Goal: Task Accomplishment & Management: Use online tool/utility

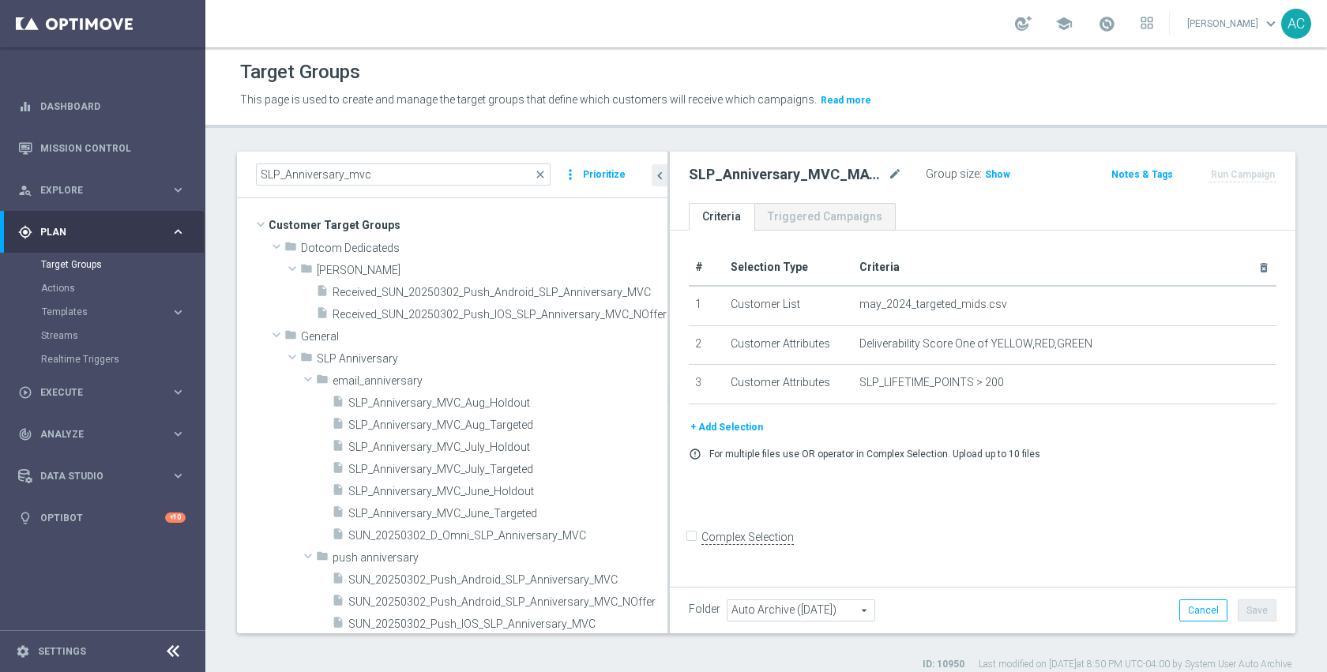
scroll to position [381, 0]
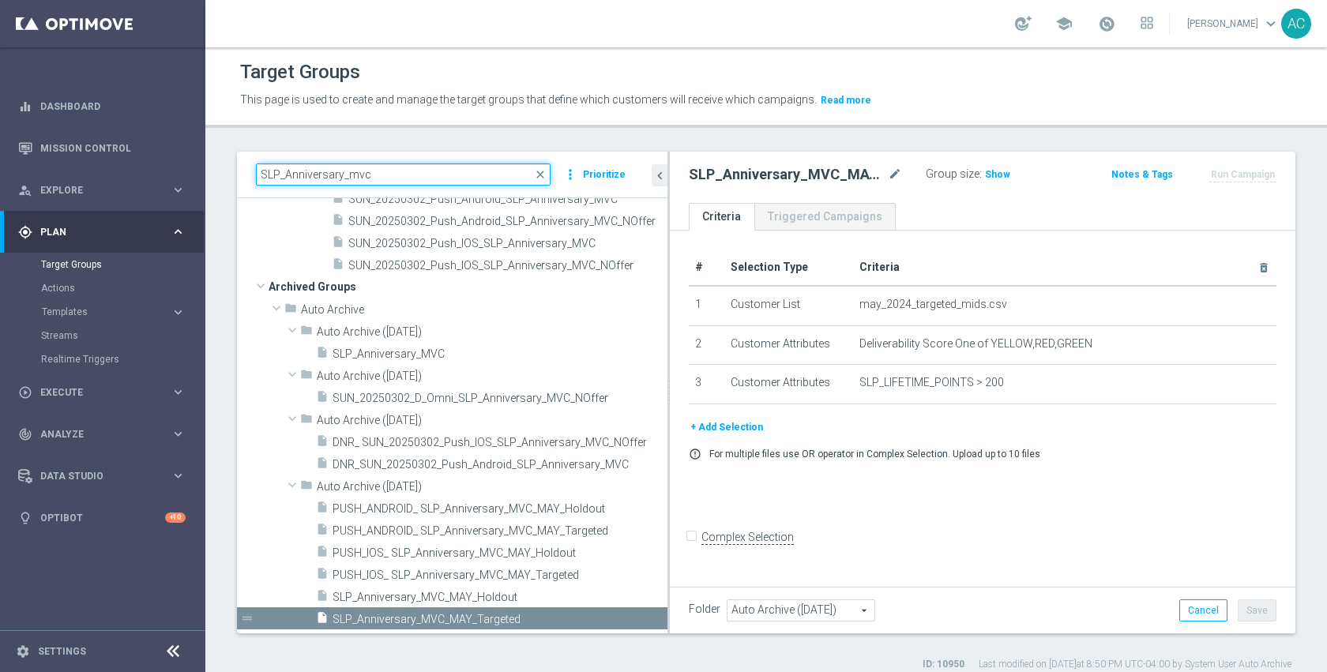
click at [409, 169] on input "SLP_Anniversary_mvc" at bounding box center [403, 175] width 295 height 22
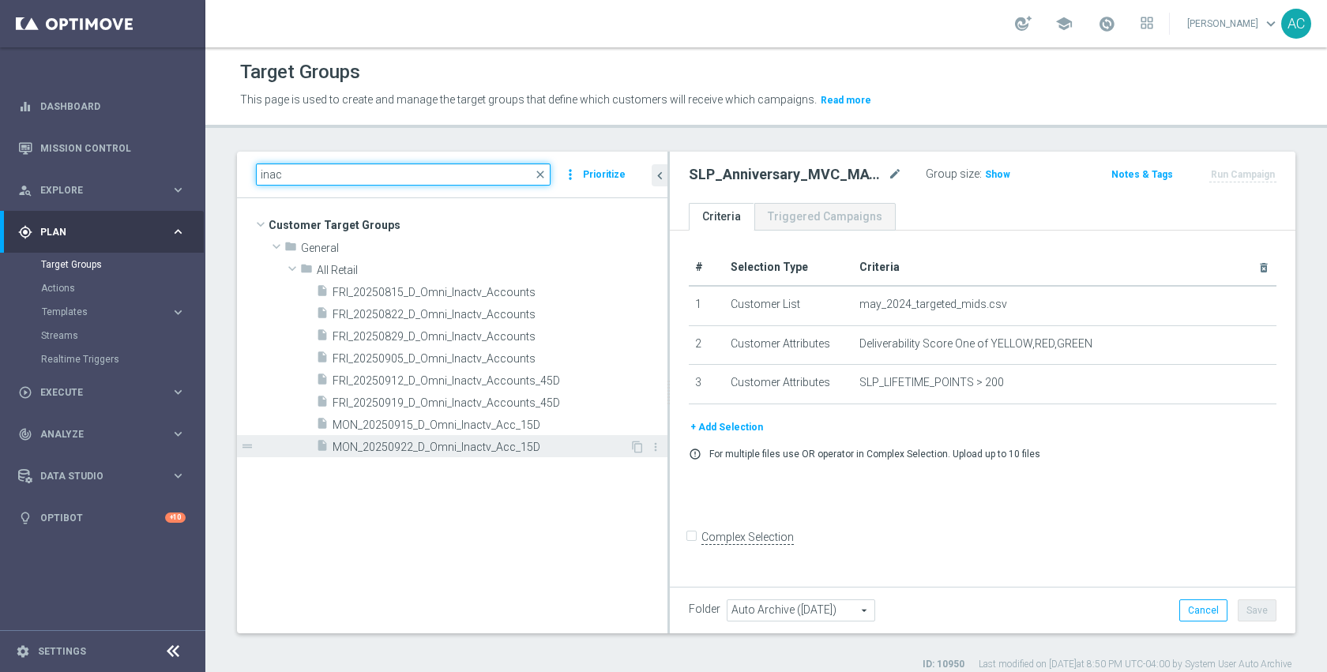
type input "inac"
click at [433, 442] on span "MON_20250922_D_Omni_Inactv_Acc_15D" at bounding box center [481, 447] width 297 height 13
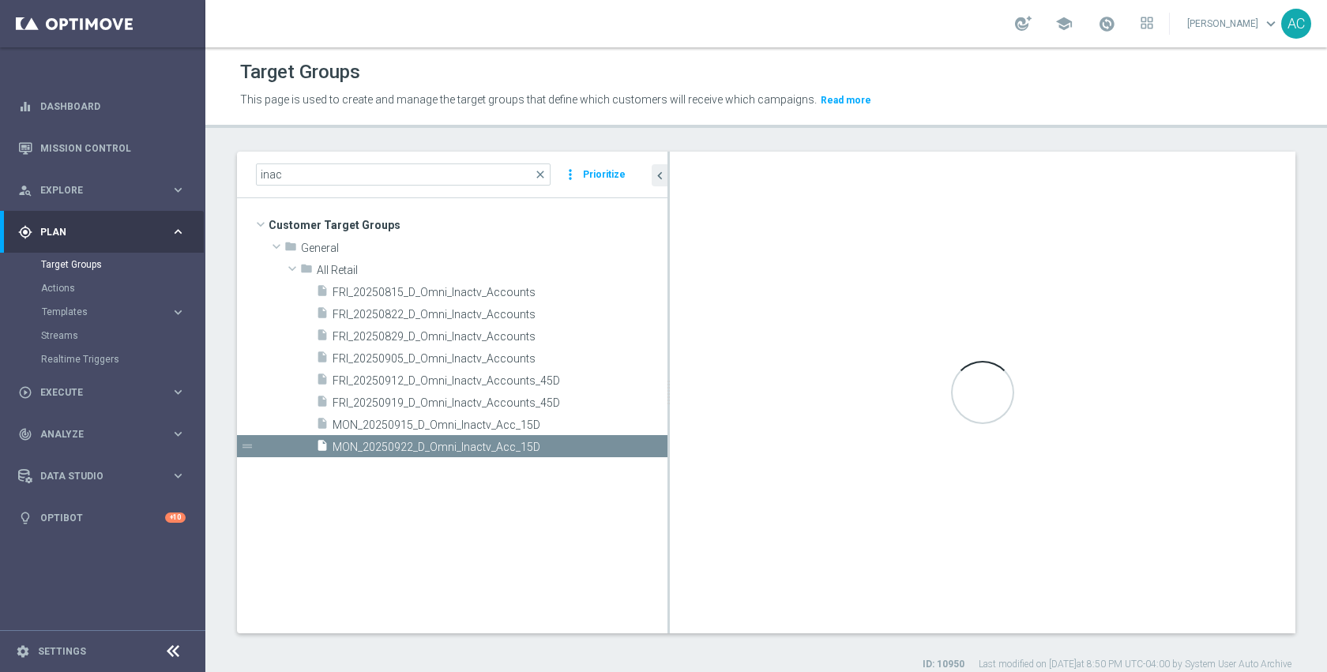
type input "All Retail"
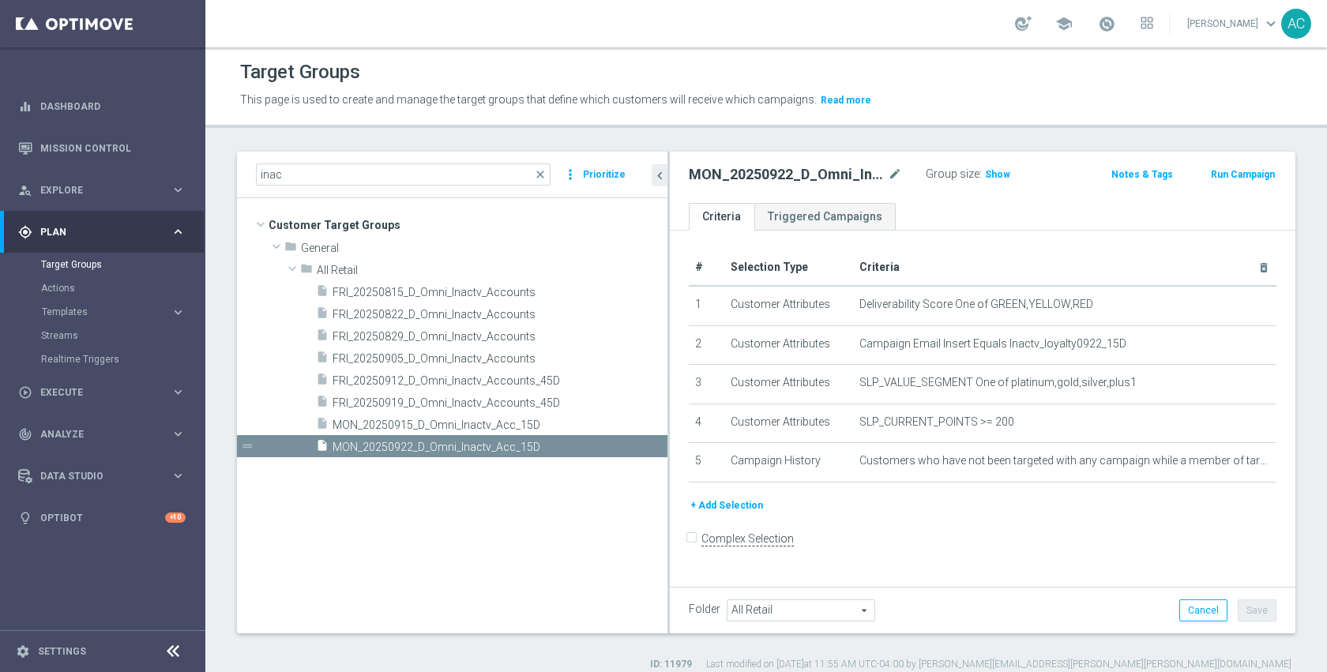
click at [980, 169] on label ":" at bounding box center [981, 173] width 2 height 13
click at [988, 171] on span "Show" at bounding box center [997, 174] width 25 height 11
click at [988, 174] on span "134" at bounding box center [996, 176] width 20 height 15
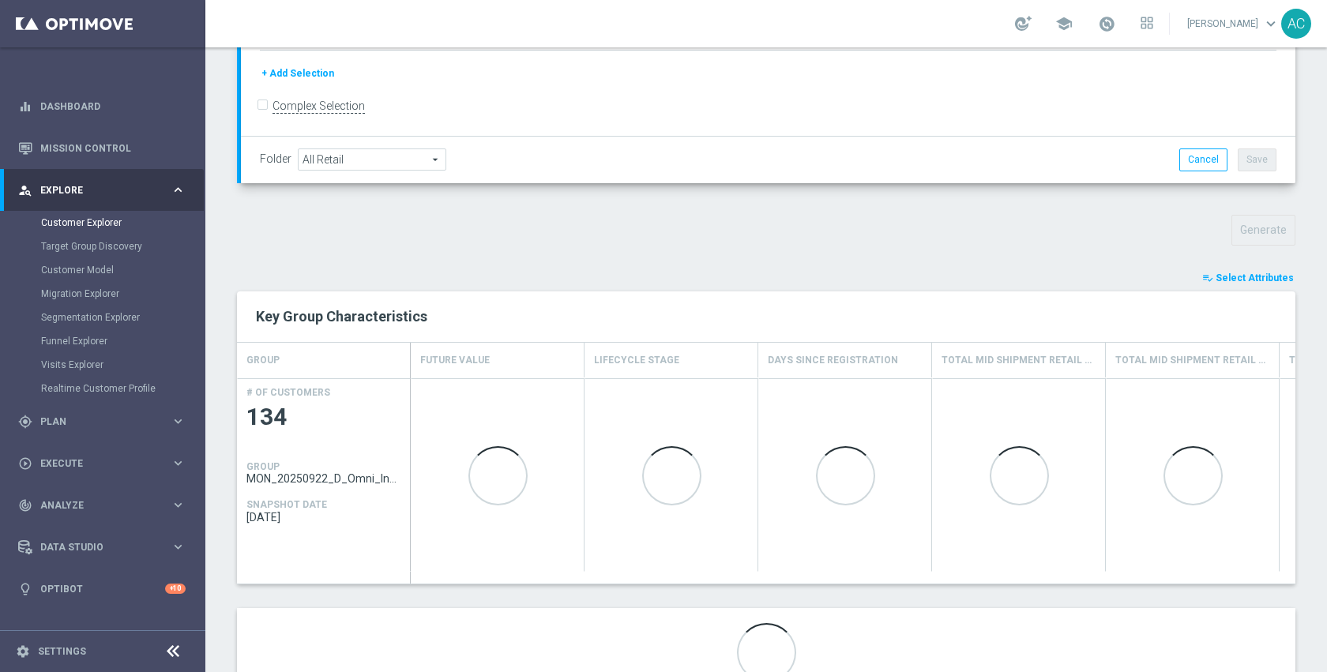
scroll to position [408, 0]
click at [1217, 277] on span "Select Attributes" at bounding box center [1255, 274] width 78 height 11
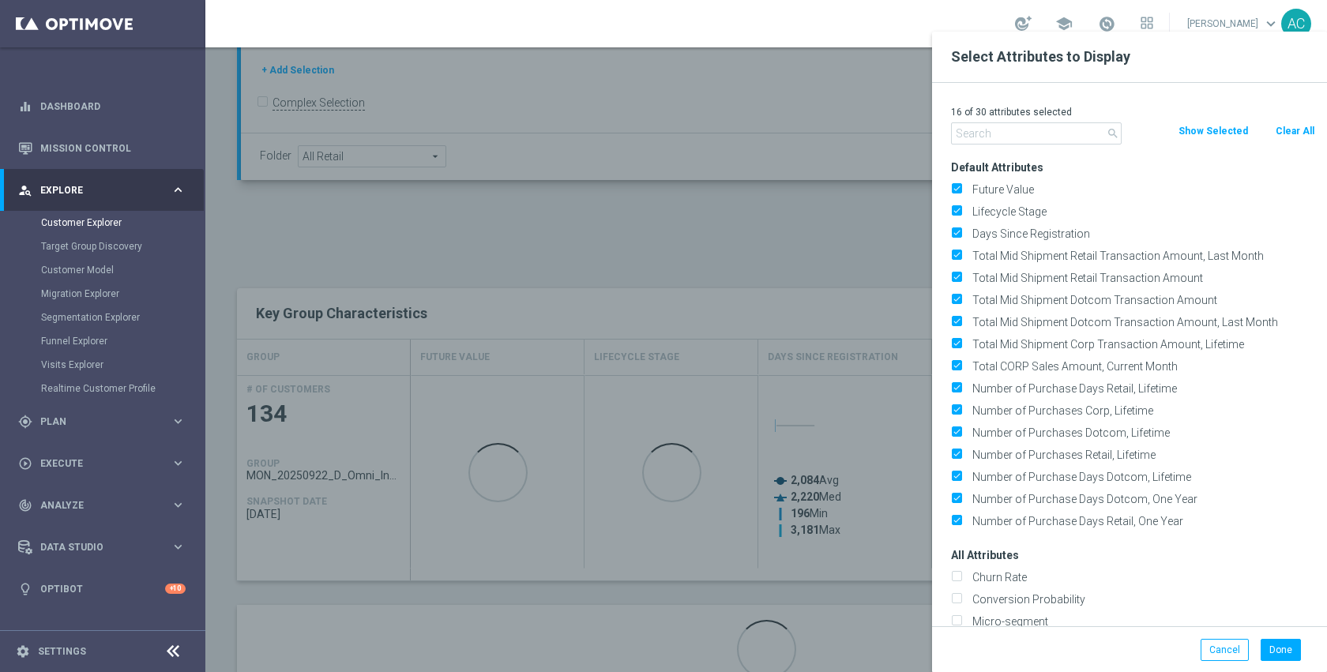
click at [1303, 127] on button "Clear All" at bounding box center [1295, 130] width 42 height 17
checkbox input "false"
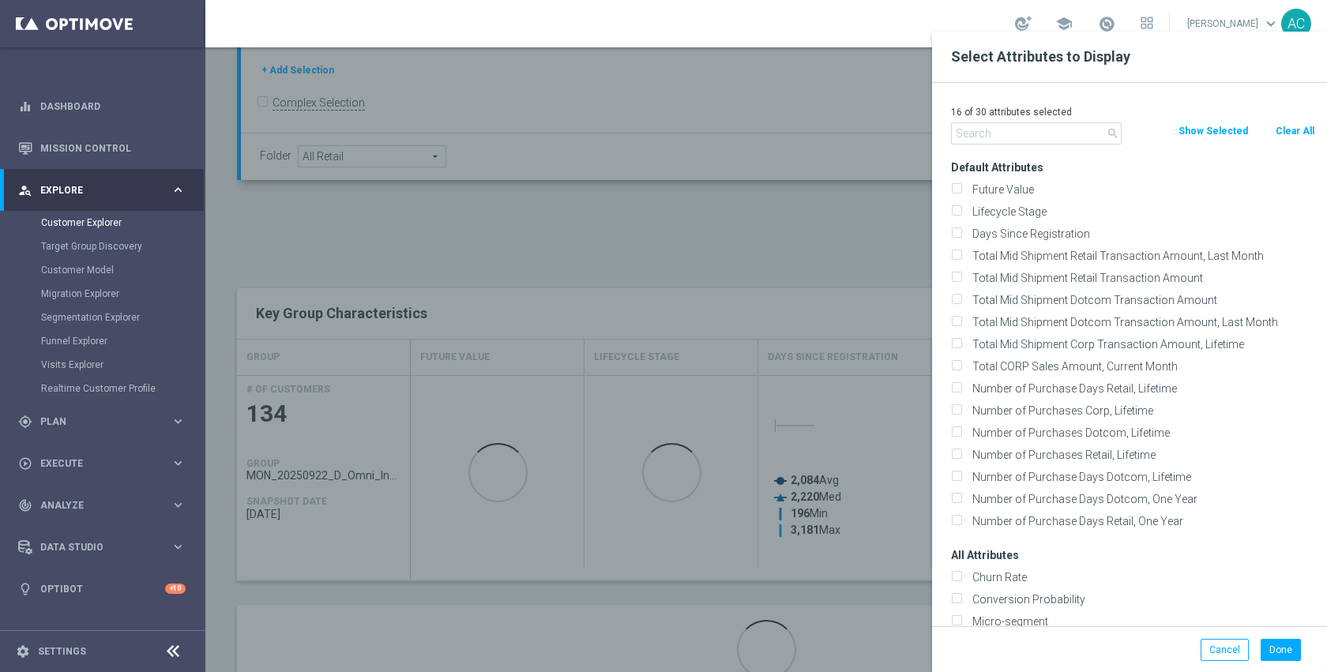
checkbox input "false"
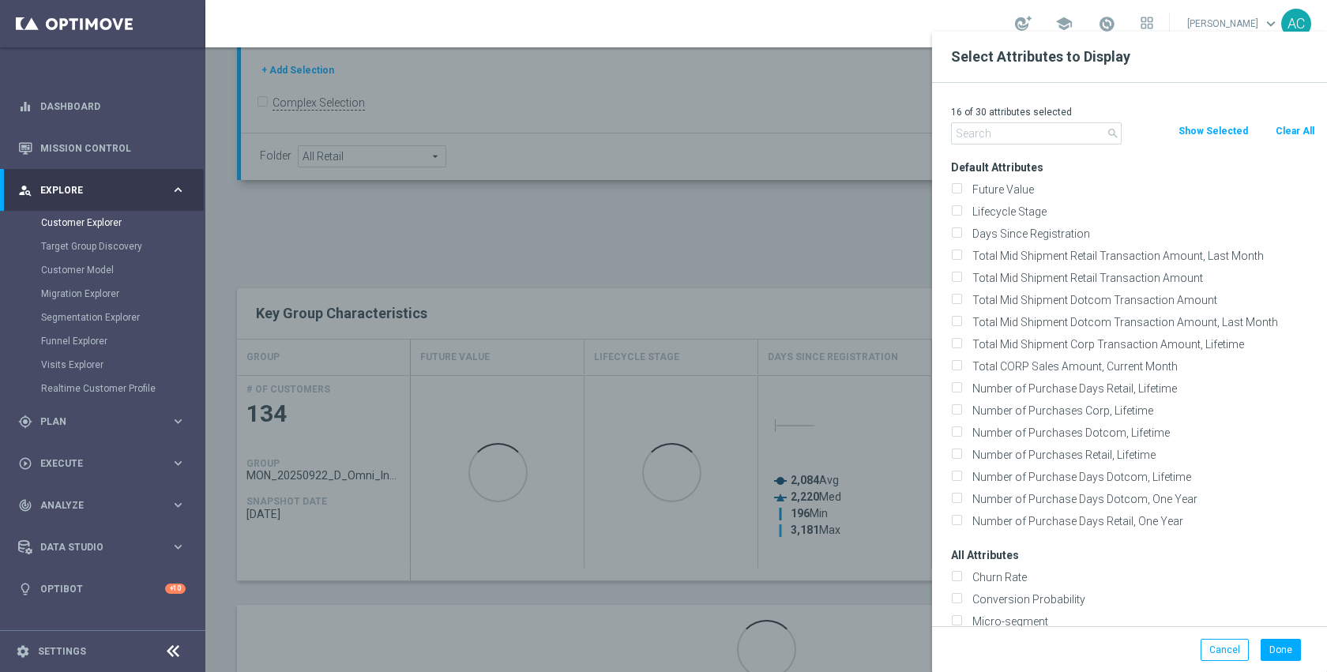
checkbox input "false"
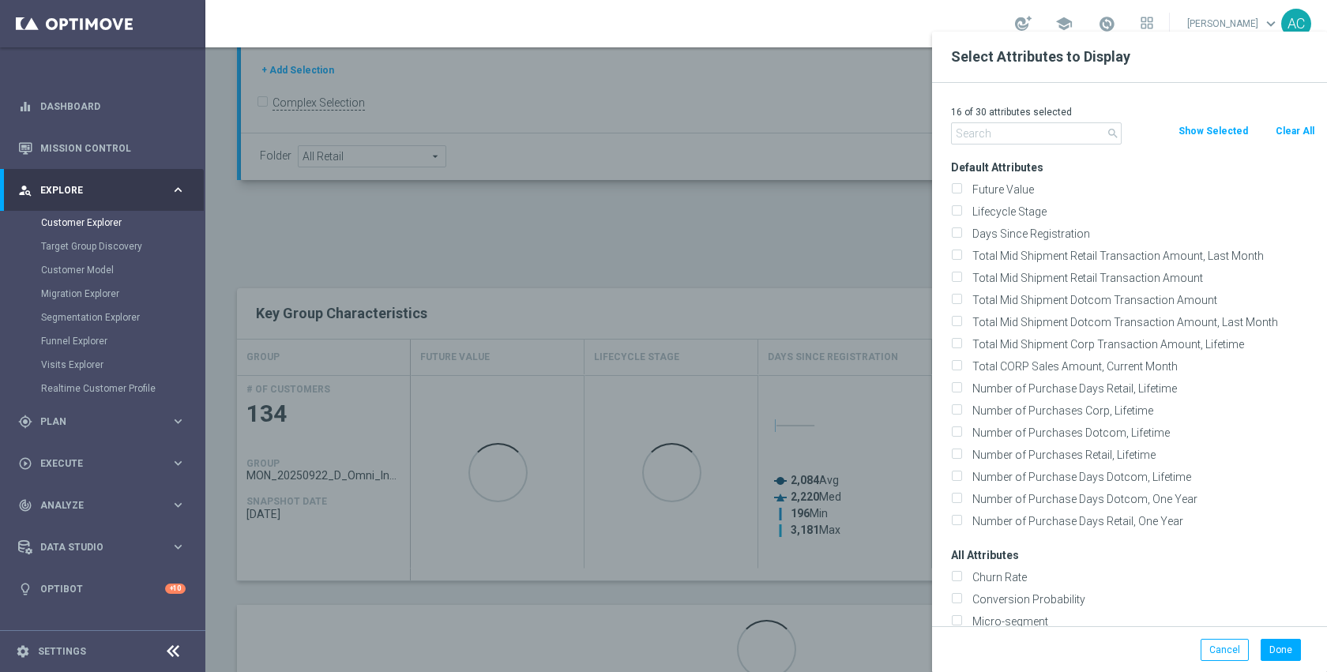
checkbox input "false"
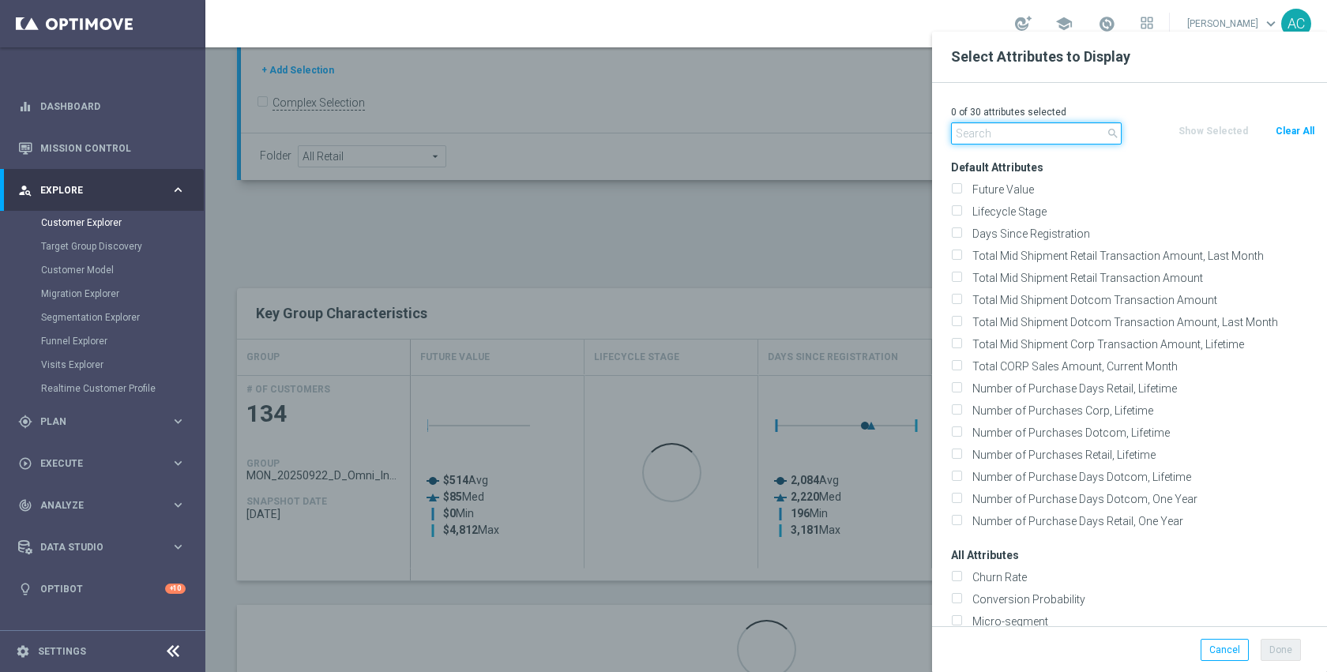
click at [1046, 126] on input "text" at bounding box center [1036, 133] width 171 height 22
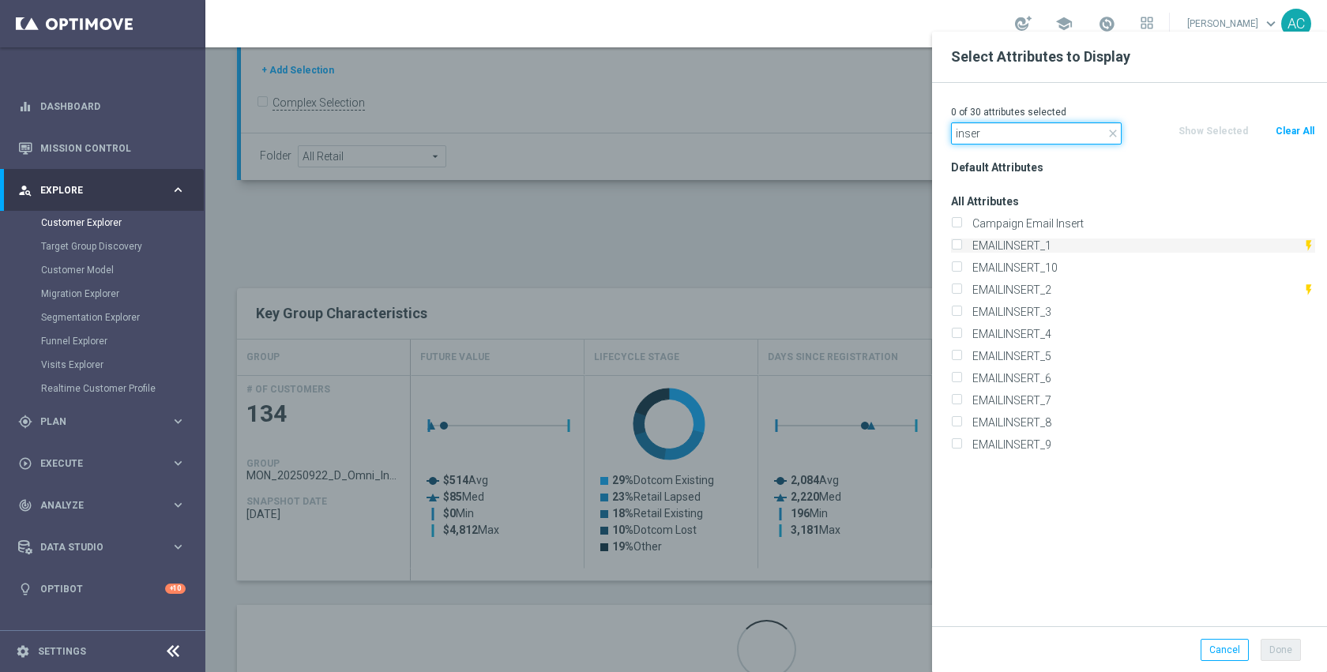
type input "inser"
click at [1032, 248] on label "EMAILINSERT_1" at bounding box center [1135, 246] width 336 height 14
click at [961, 248] on input "EMAILINSERT_1" at bounding box center [956, 248] width 10 height 10
checkbox input "true"
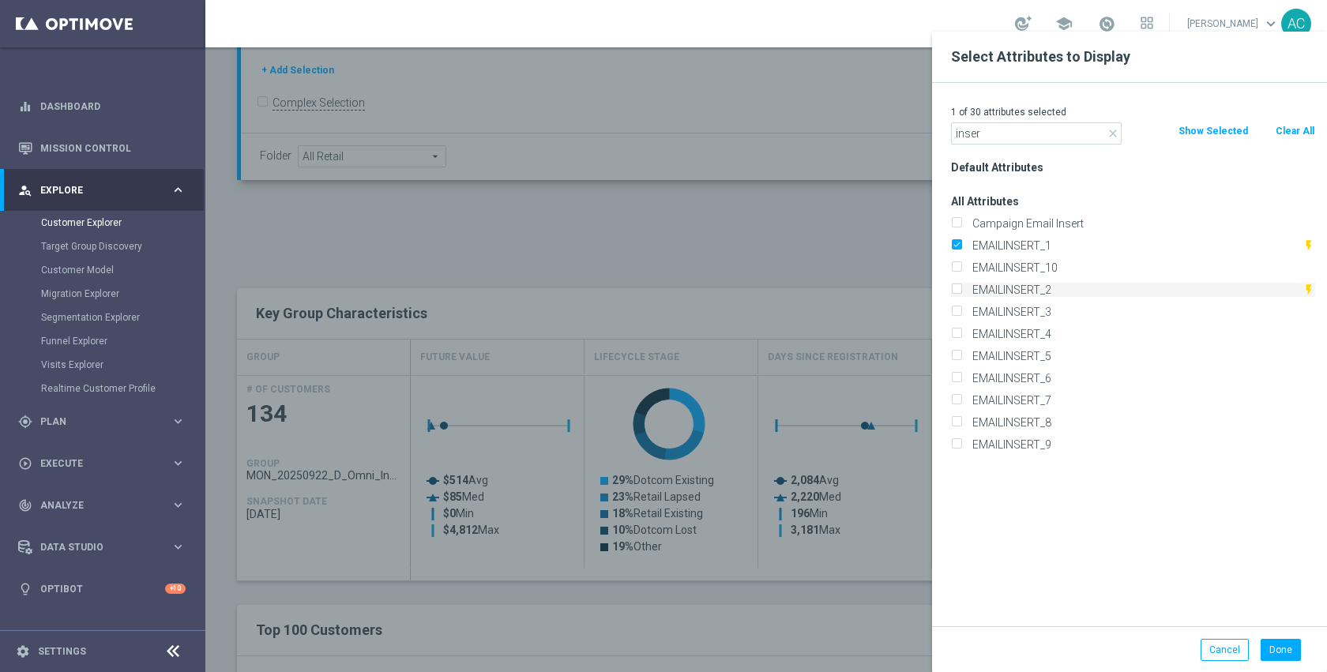
click at [1038, 291] on label "EMAILINSERT_2" at bounding box center [1135, 290] width 336 height 14
click at [961, 291] on input "EMAILINSERT_2" at bounding box center [956, 292] width 10 height 10
checkbox input "true"
click at [1032, 310] on label "EMAILINSERT_3" at bounding box center [1141, 312] width 348 height 14
click at [961, 310] on input "EMAILINSERT_3" at bounding box center [956, 314] width 10 height 10
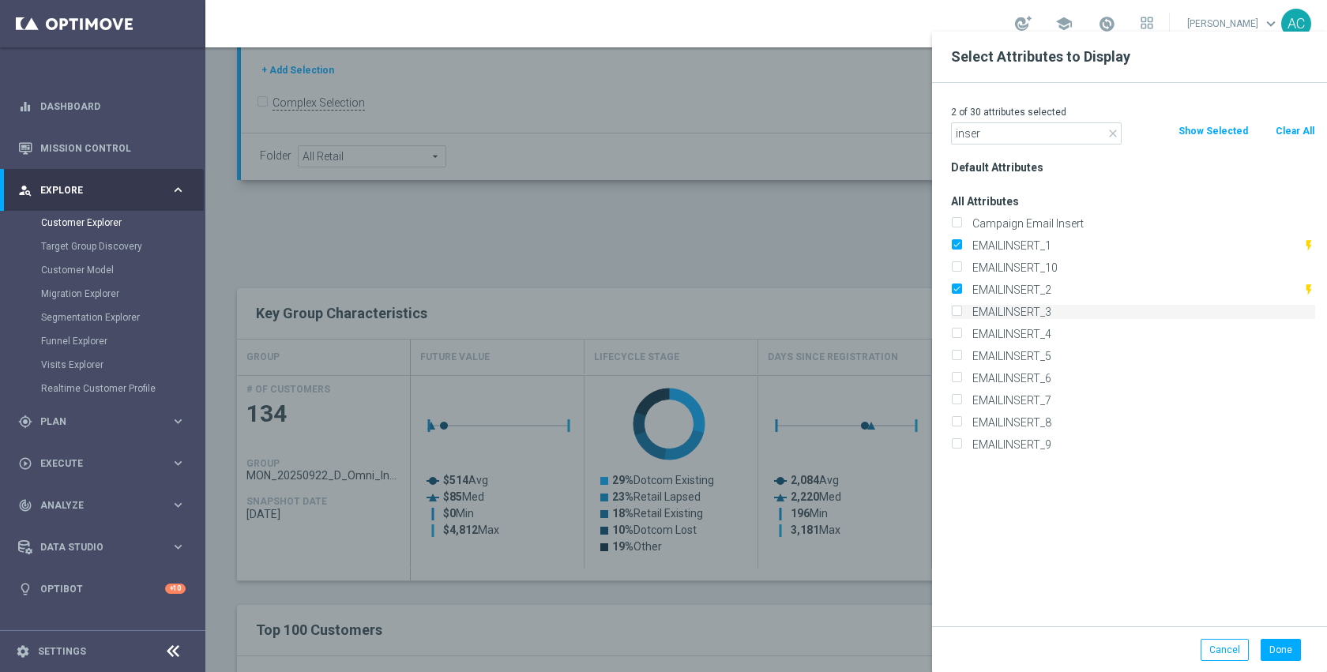
checkbox input "true"
click at [1032, 331] on label "EMAILINSERT_4" at bounding box center [1141, 334] width 348 height 14
click at [961, 331] on input "EMAILINSERT_4" at bounding box center [956, 336] width 10 height 10
checkbox input "true"
click at [1274, 655] on button "Done" at bounding box center [1281, 650] width 40 height 22
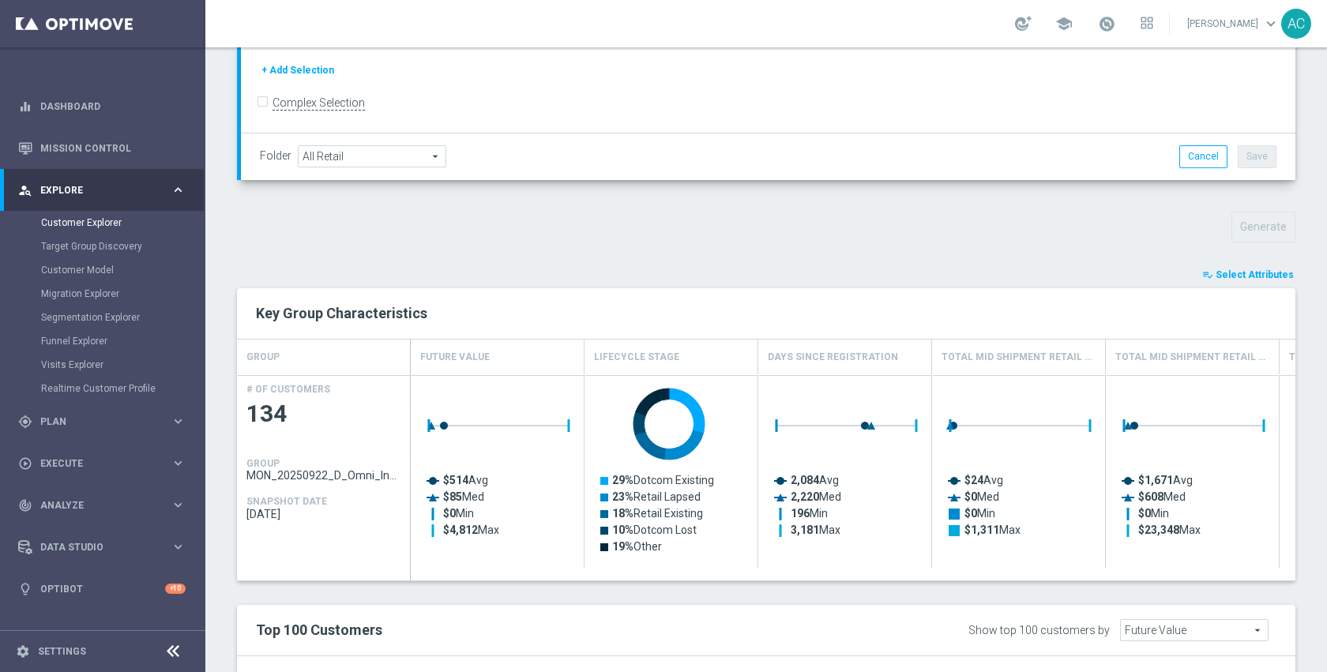
type input "Search"
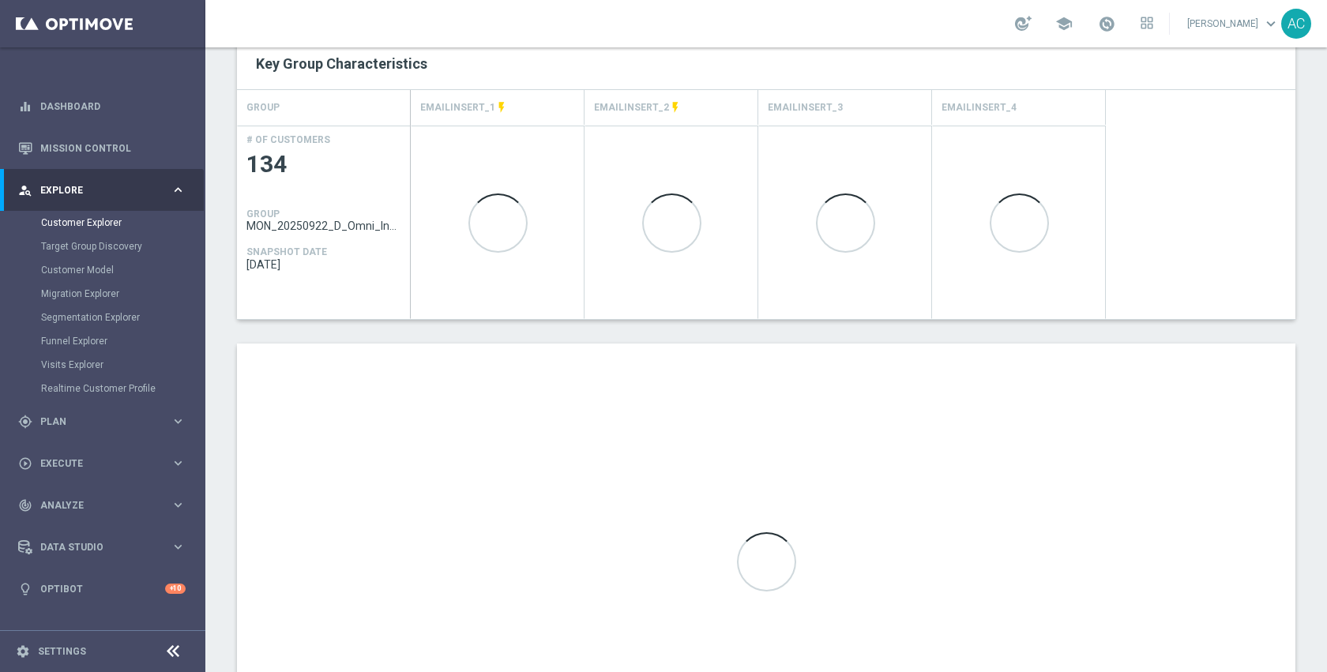
scroll to position [676, 0]
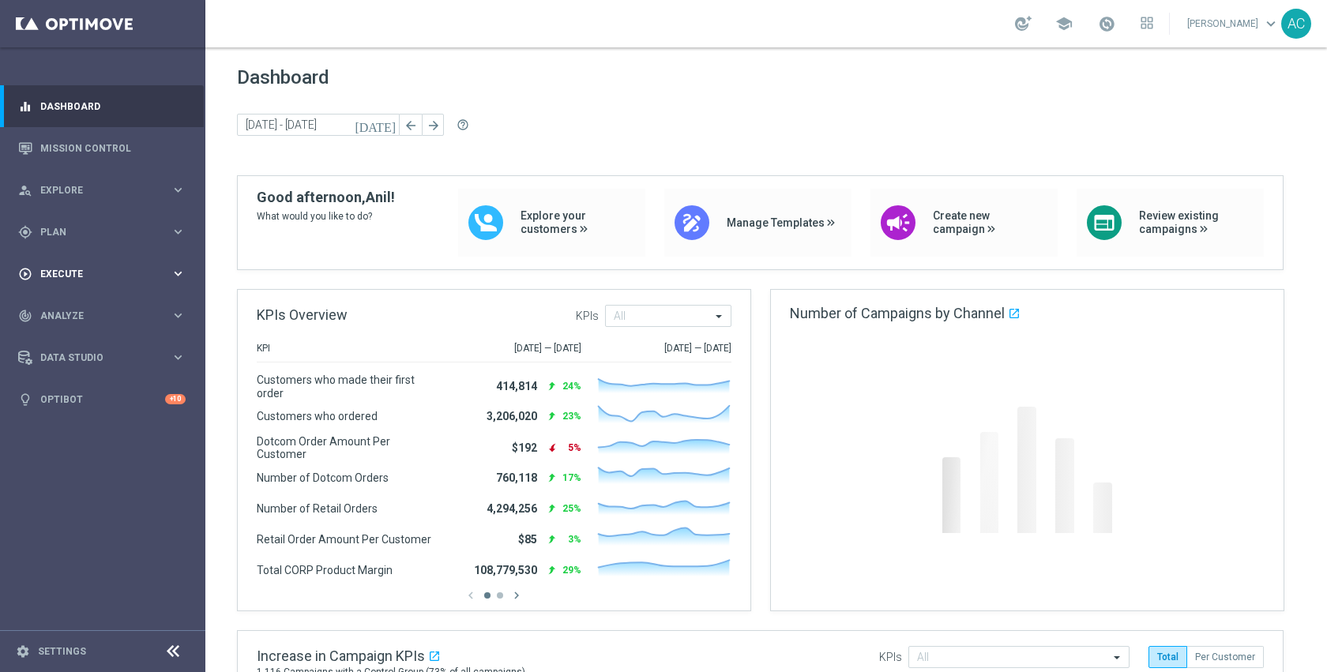
click at [80, 284] on div "play_circle_outline Execute keyboard_arrow_right" at bounding box center [102, 274] width 204 height 42
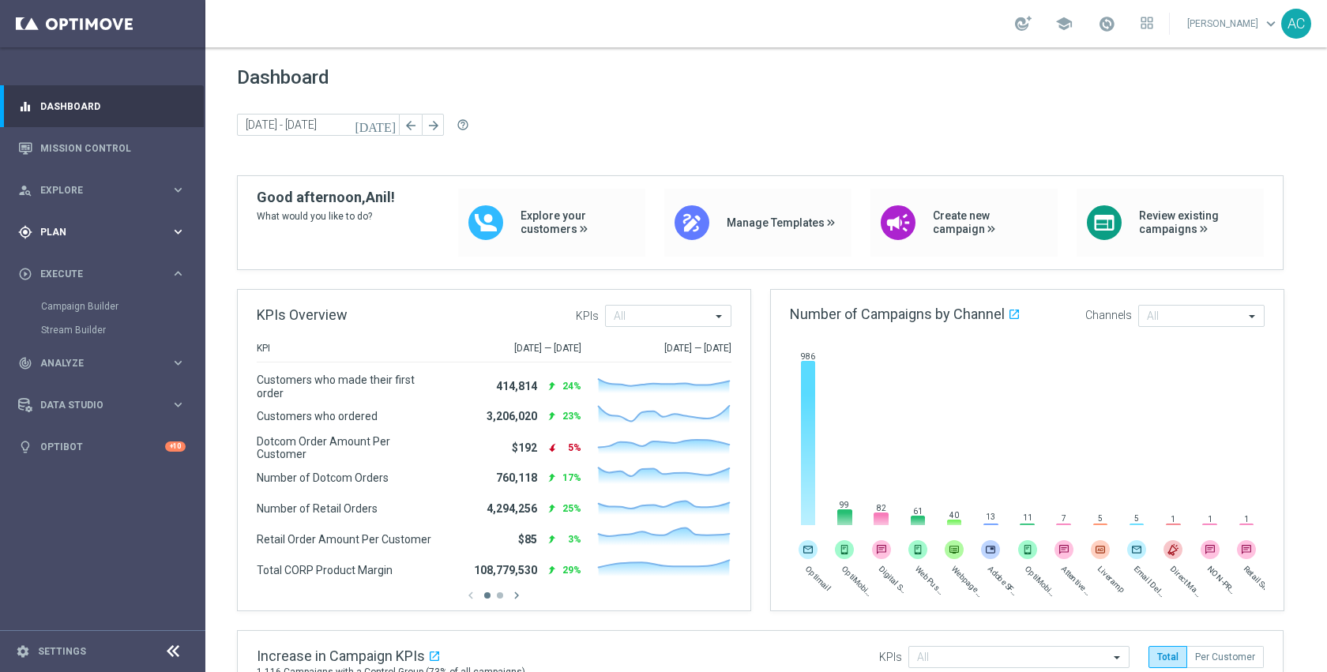
click at [74, 240] on div "gps_fixed Plan keyboard_arrow_right" at bounding box center [102, 232] width 204 height 42
click at [77, 308] on span "Templates" at bounding box center [98, 311] width 113 height 9
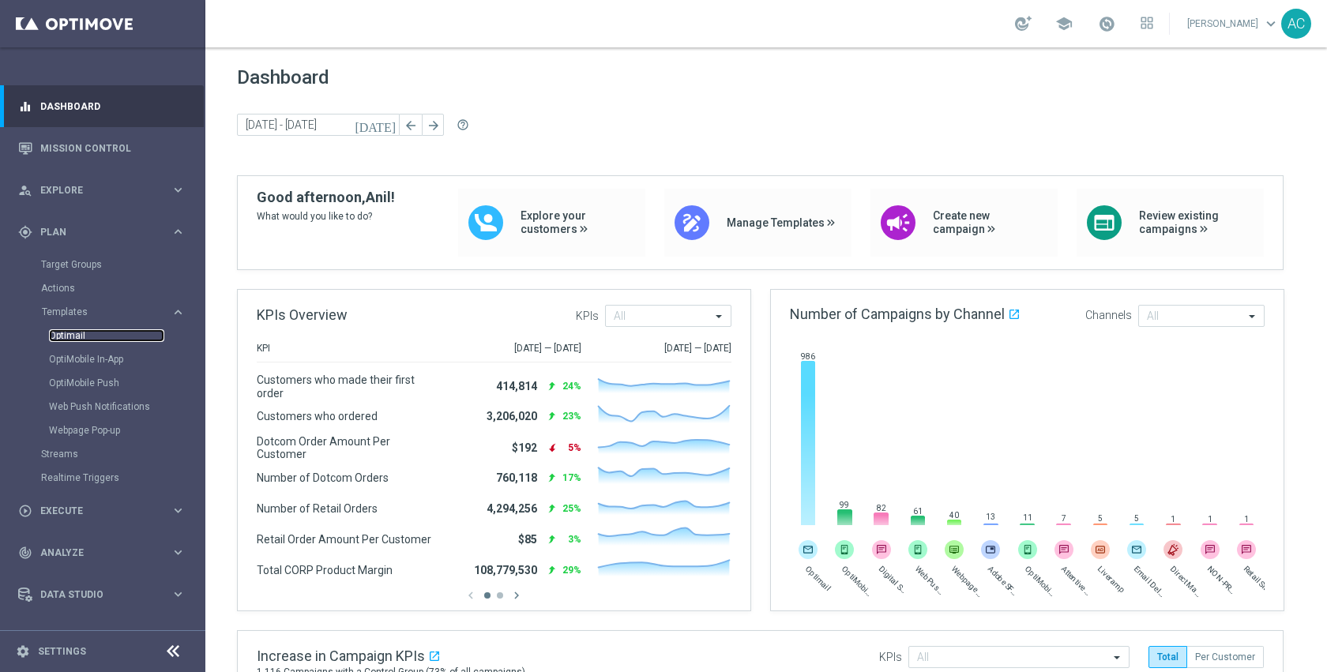
click at [70, 331] on link "Optimail" at bounding box center [106, 335] width 115 height 13
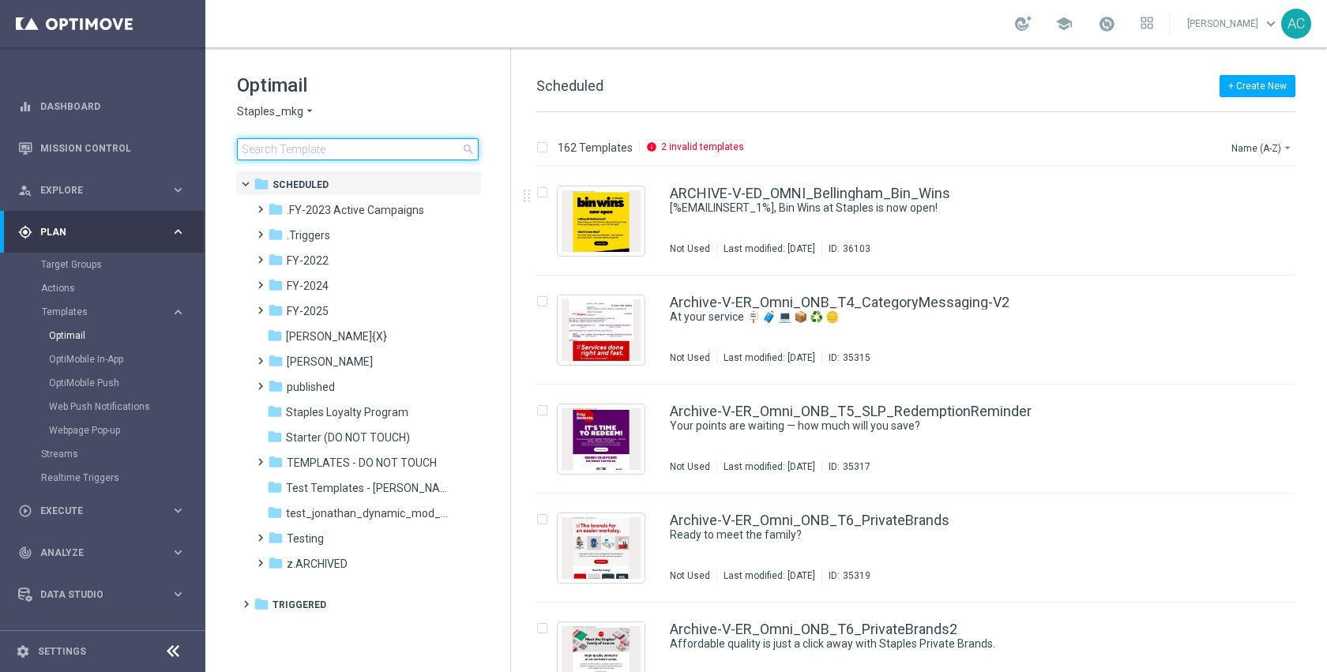
click at [406, 154] on input at bounding box center [358, 149] width 242 height 22
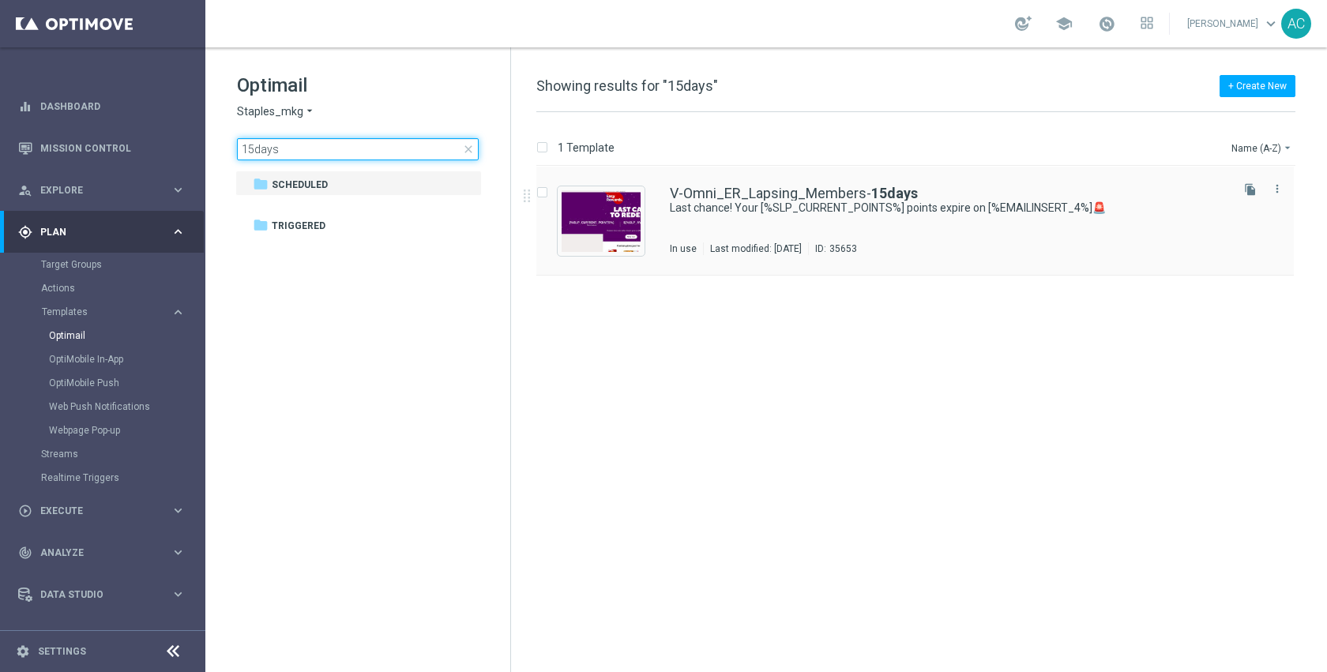
type input "15days"
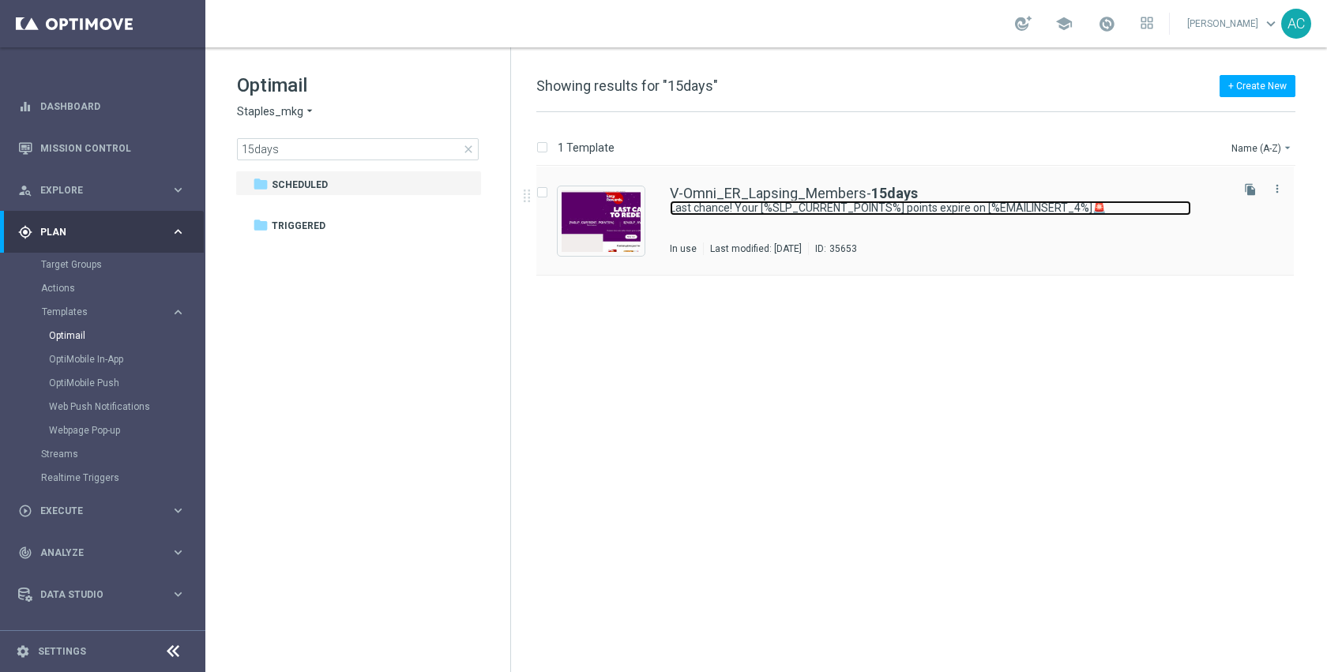
click at [791, 203] on link "Last chance! Your [%SLP_CURRENT_POINTS%] points expire on [%EMAILINSERT_4%]🚨" at bounding box center [930, 208] width 521 height 15
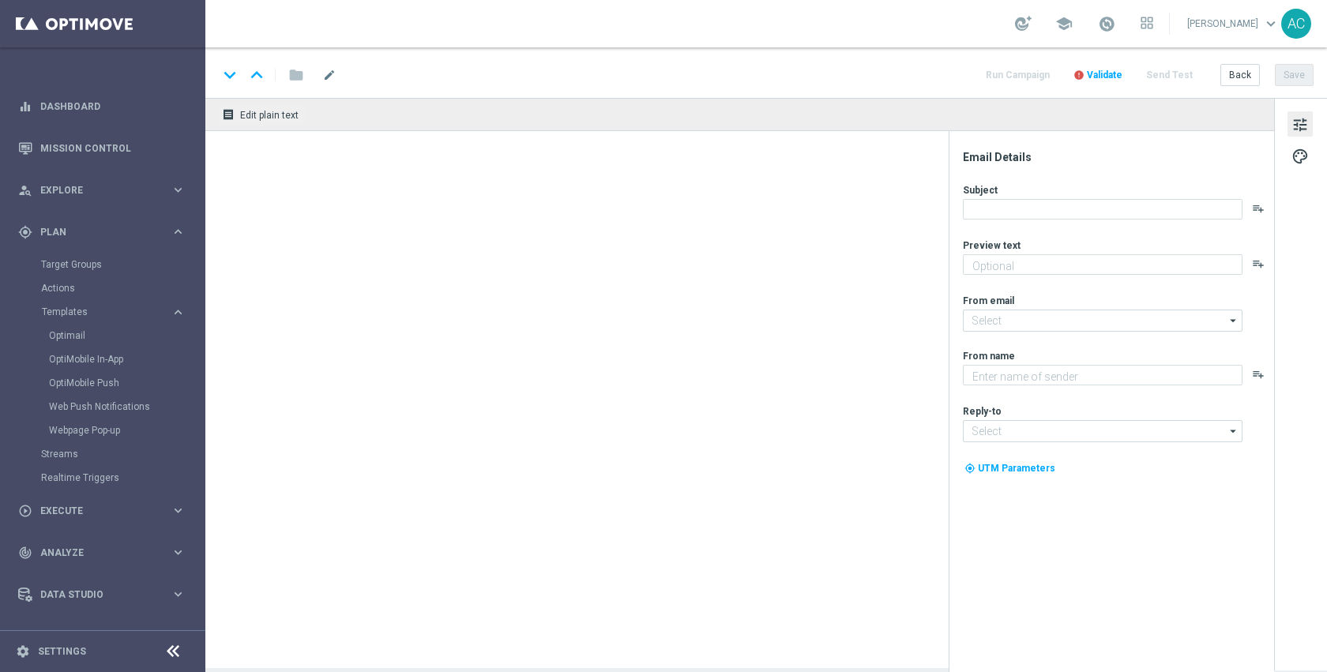
type textarea "Redeem them now before they're gone!"
type textarea "Staples"
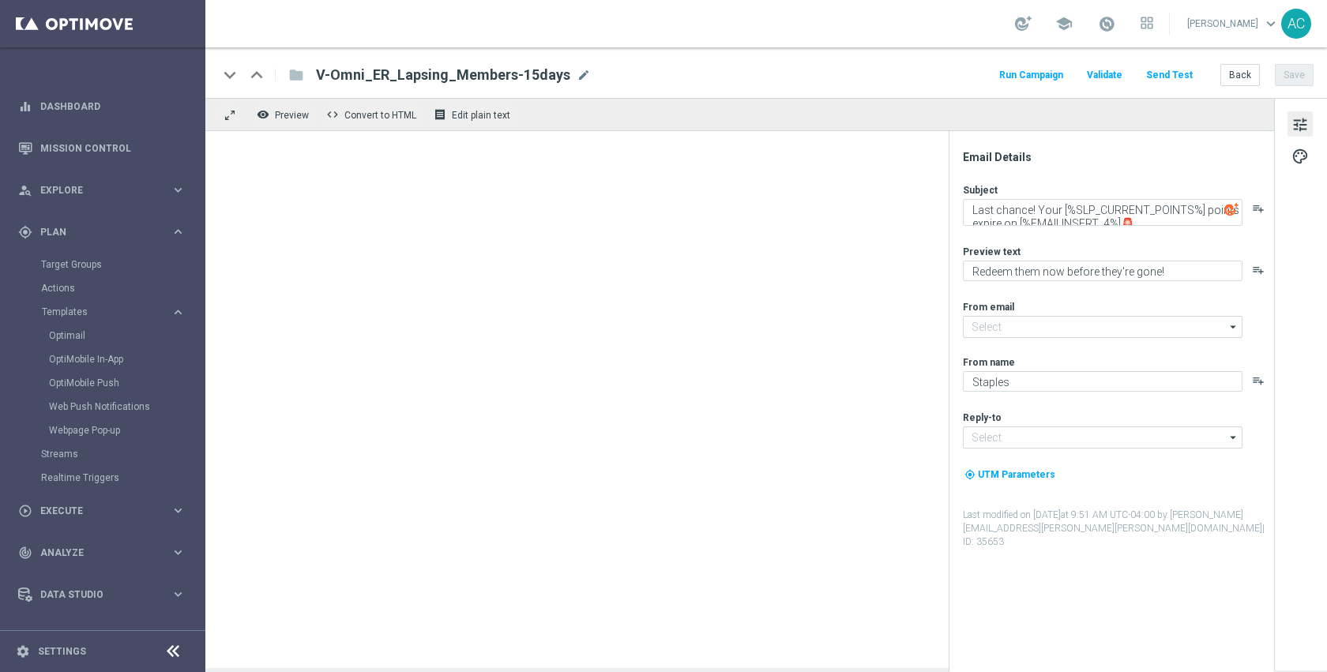
type input "[EMAIL_ADDRESS][DOMAIN_NAME]"
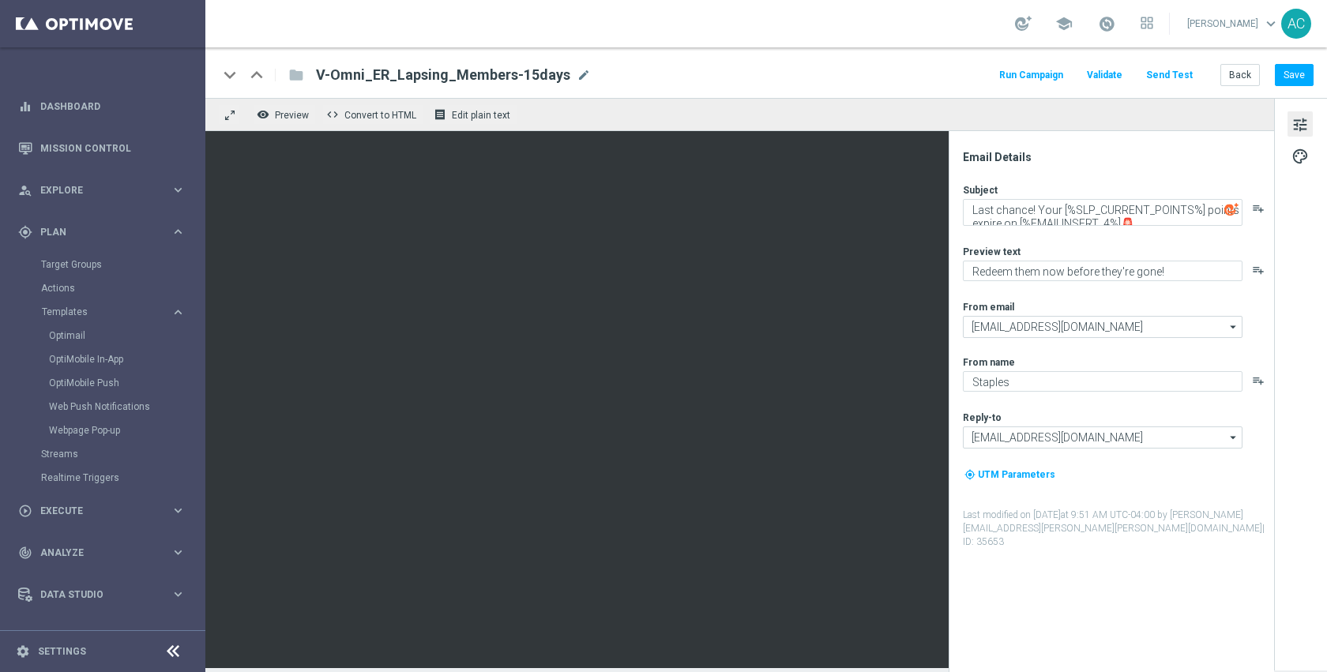
click at [1165, 80] on button "Send Test" at bounding box center [1169, 75] width 51 height 21
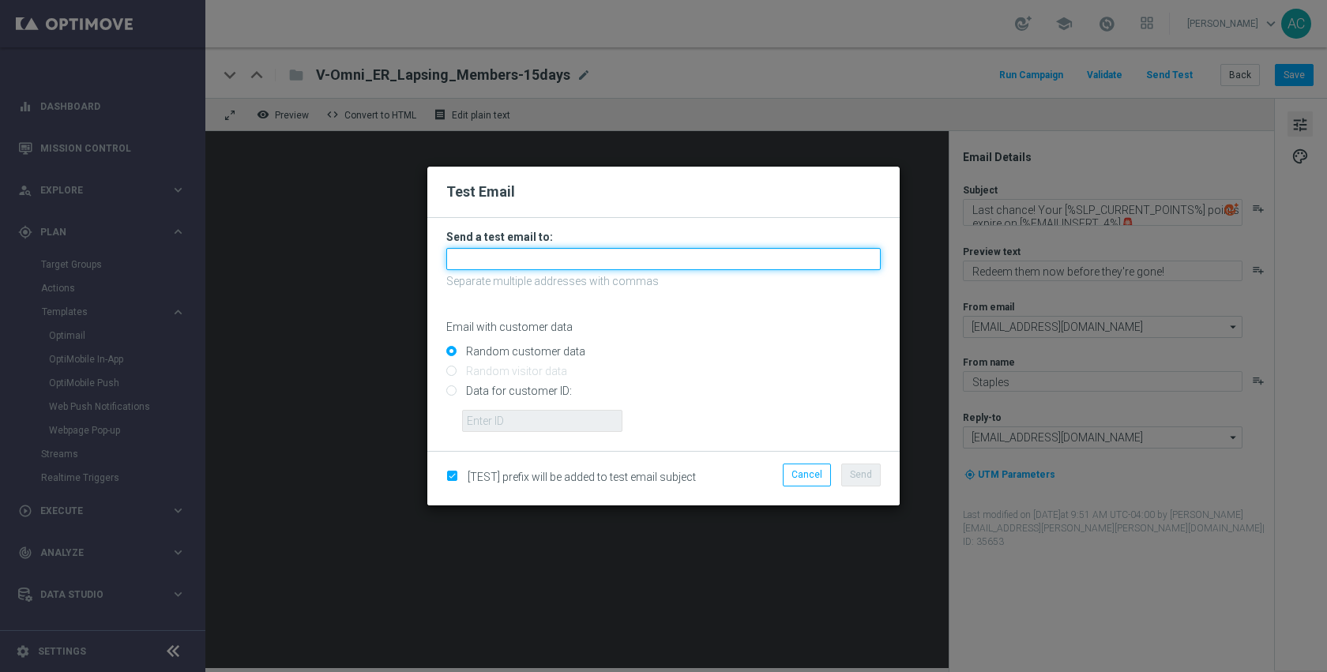
click at [468, 259] on input "text" at bounding box center [663, 259] width 435 height 22
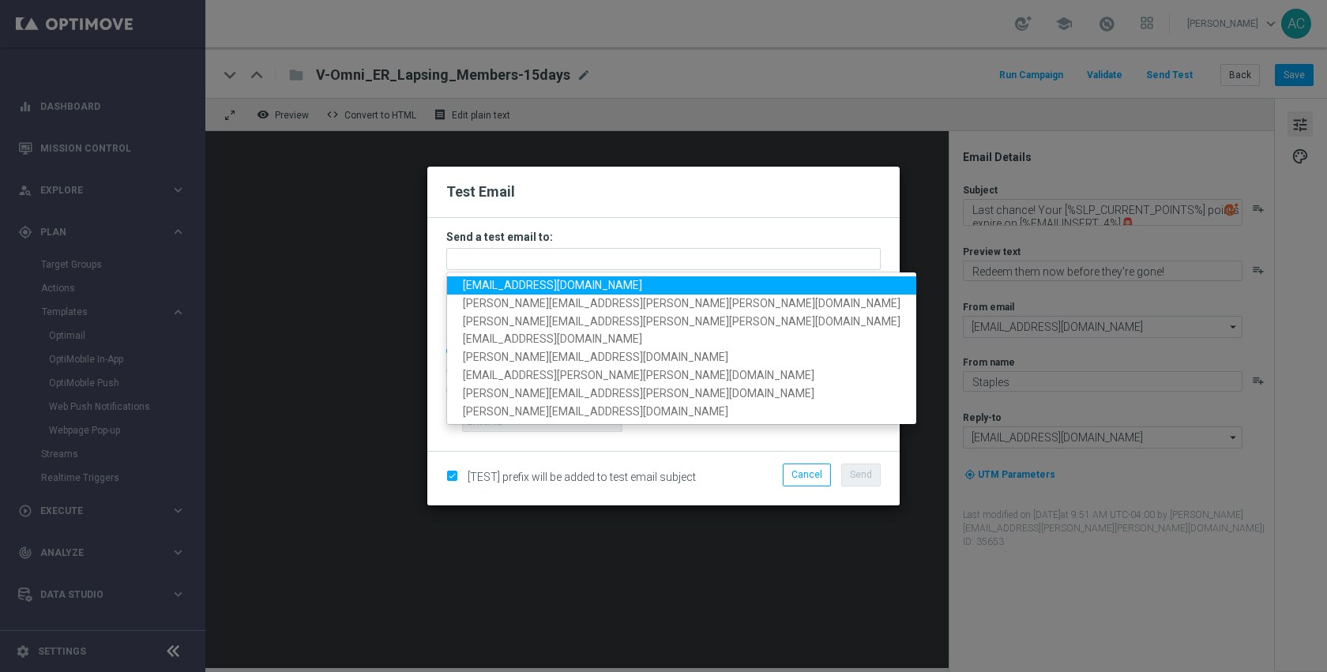
click at [506, 282] on span "[EMAIL_ADDRESS][DOMAIN_NAME]" at bounding box center [552, 285] width 179 height 13
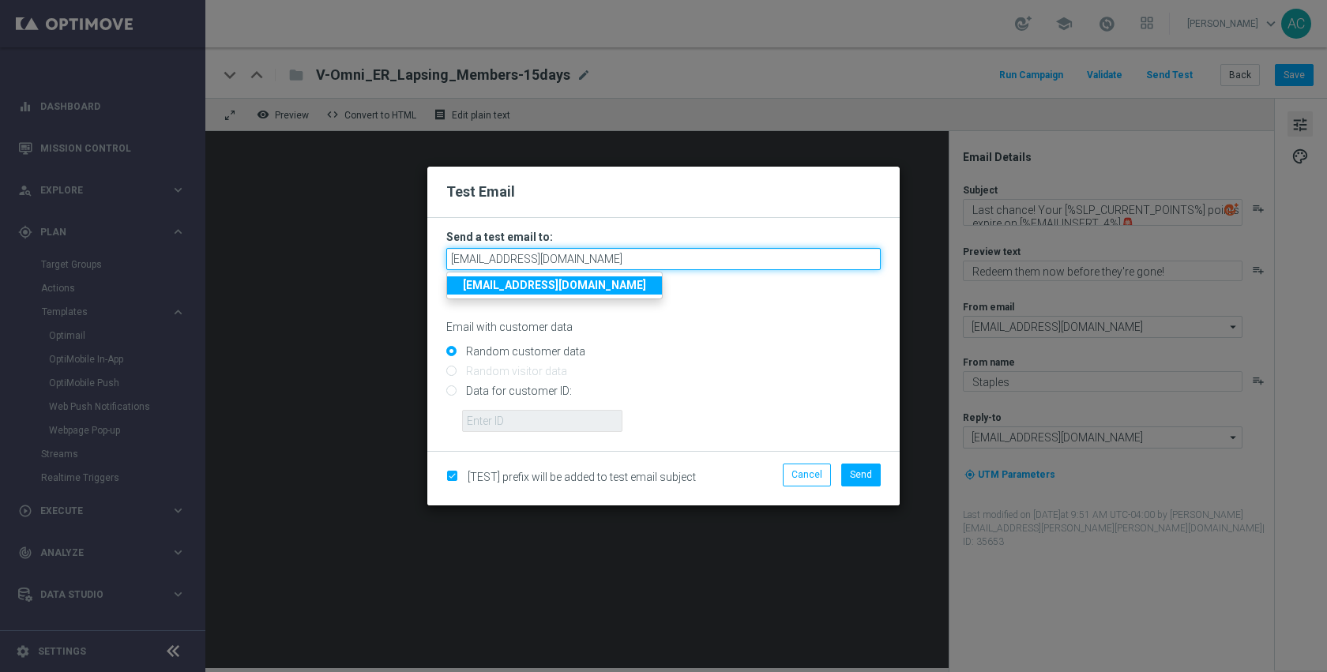
click at [629, 262] on input "[EMAIL_ADDRESS][DOMAIN_NAME]" at bounding box center [663, 259] width 435 height 22
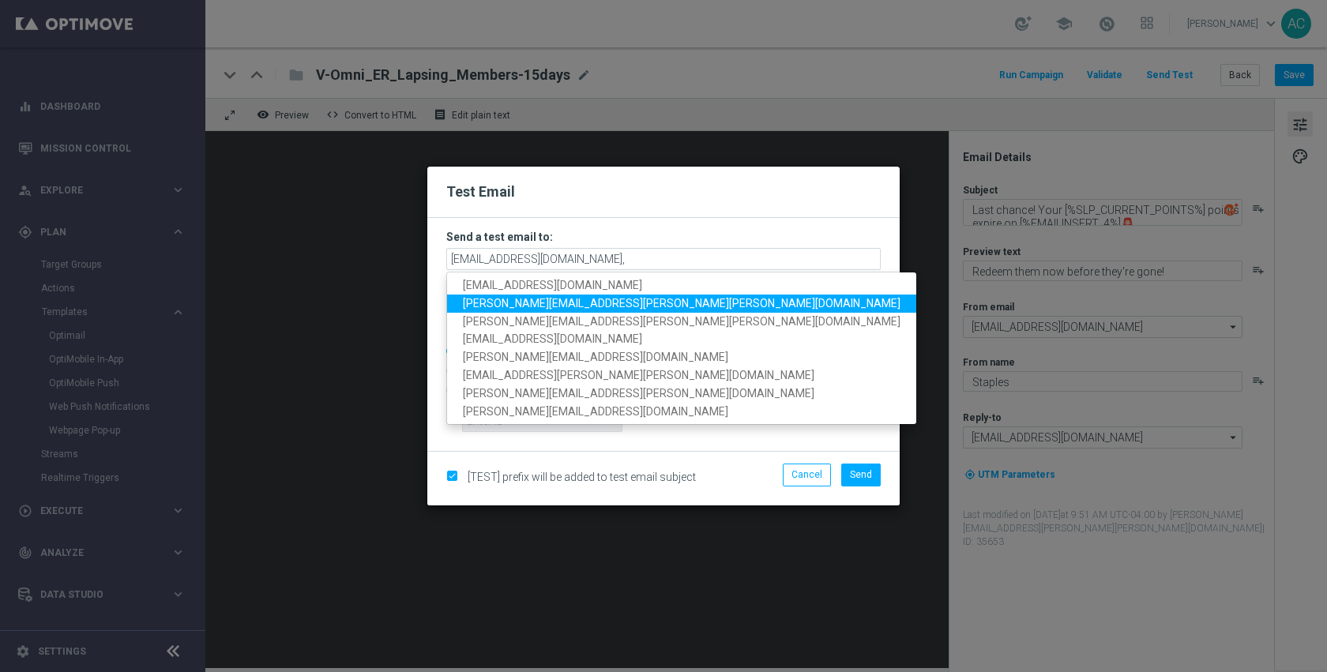
click at [551, 302] on span "[PERSON_NAME][EMAIL_ADDRESS][PERSON_NAME][PERSON_NAME][DOMAIN_NAME]" at bounding box center [682, 303] width 438 height 13
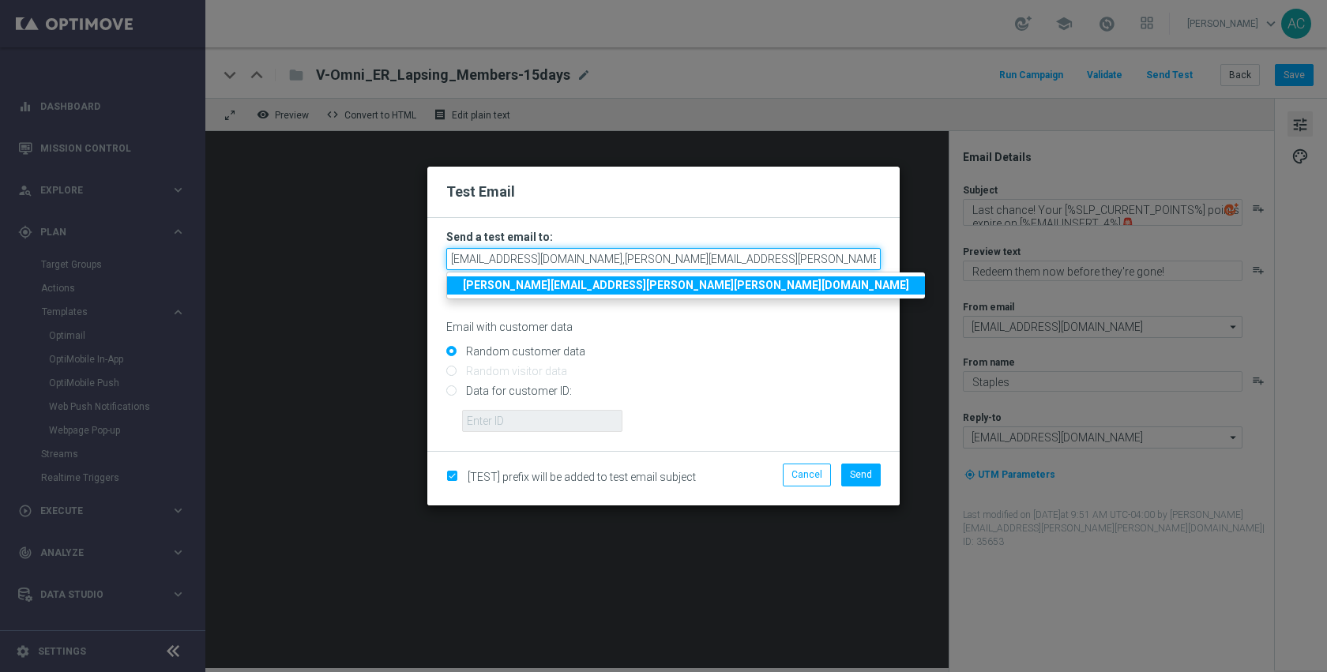
click at [756, 262] on input "[EMAIL_ADDRESS][DOMAIN_NAME],[PERSON_NAME][EMAIL_ADDRESS][PERSON_NAME][PERSON_N…" at bounding box center [663, 259] width 435 height 22
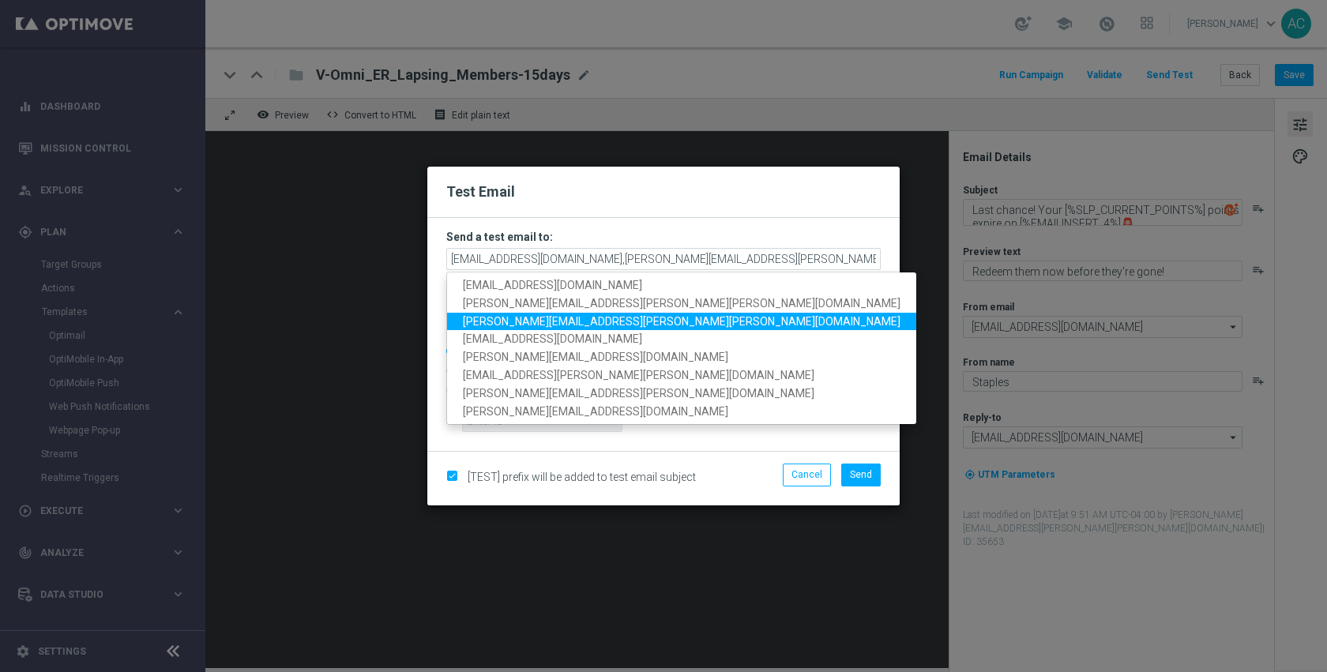
click at [548, 318] on span "[PERSON_NAME][EMAIL_ADDRESS][PERSON_NAME][PERSON_NAME][DOMAIN_NAME]" at bounding box center [682, 321] width 438 height 13
type input "[EMAIL_ADDRESS][DOMAIN_NAME],[PERSON_NAME][EMAIL_ADDRESS][PERSON_NAME][PERSON_N…"
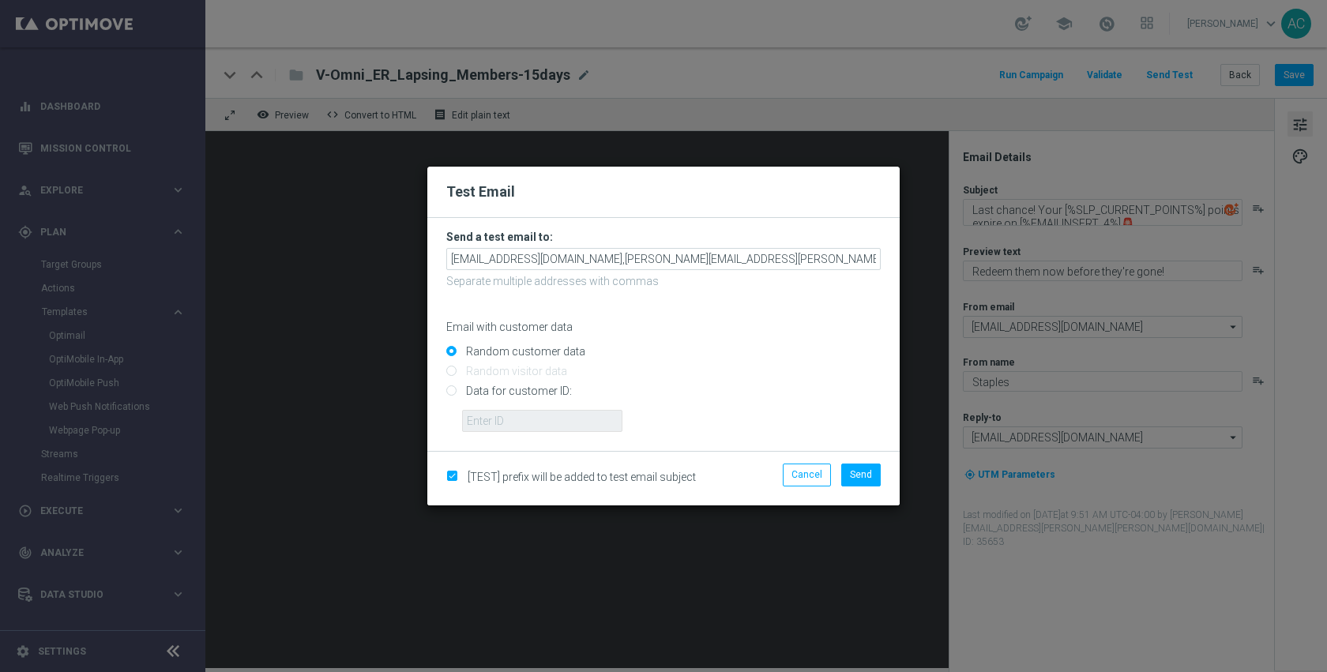
click at [520, 396] on input "Data for customer ID:" at bounding box center [663, 398] width 435 height 22
radio input "true"
click at [521, 425] on input "text" at bounding box center [542, 421] width 160 height 22
paste input "10280089627"
type input "10280089627"
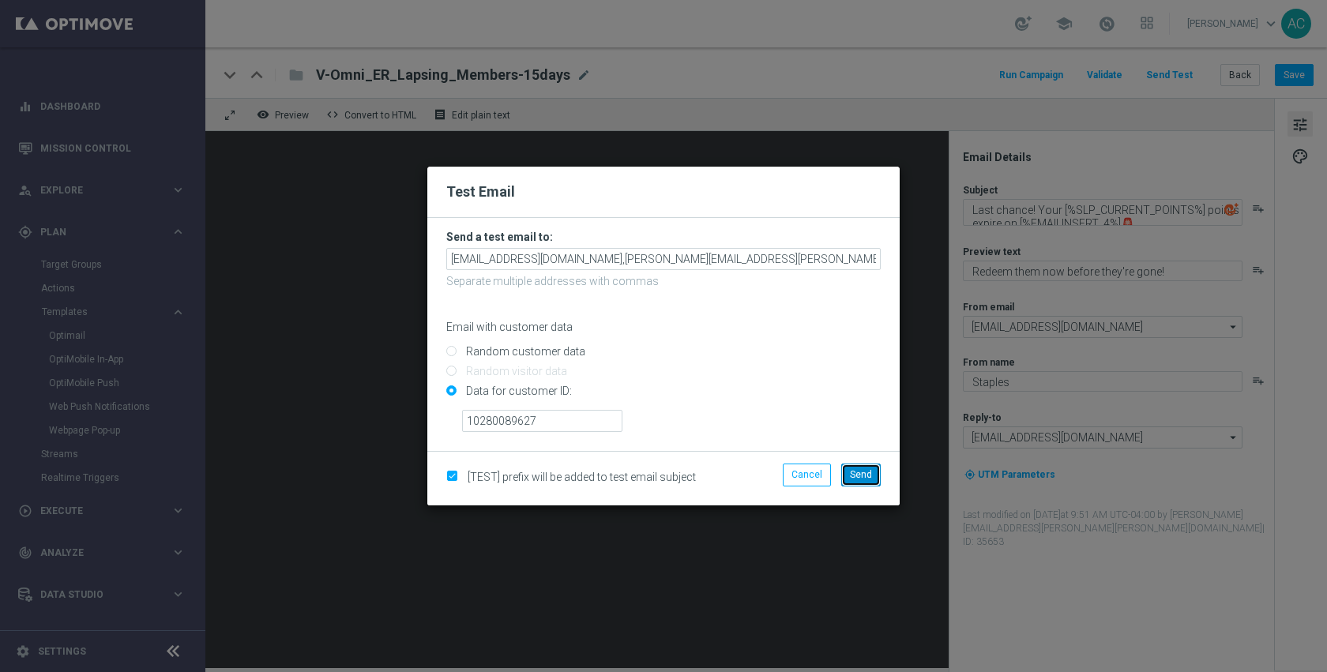
click at [859, 469] on span "Send" at bounding box center [861, 474] width 22 height 11
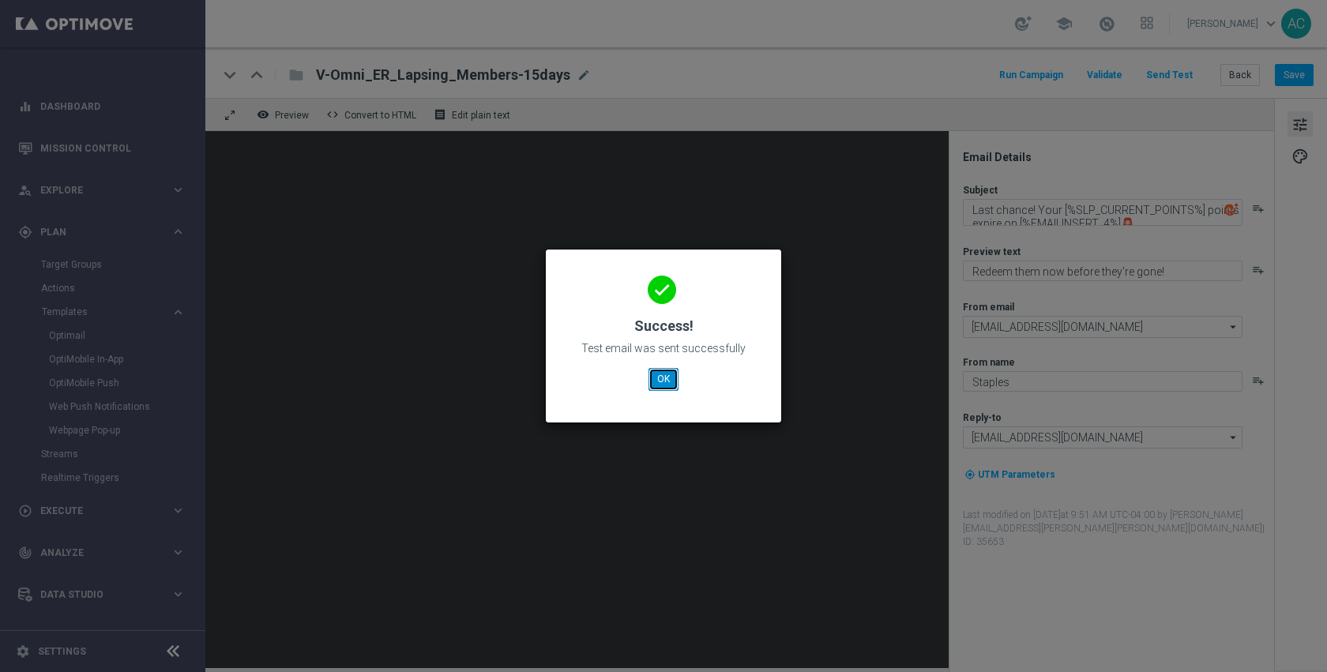
click at [664, 378] on button "OK" at bounding box center [664, 379] width 30 height 22
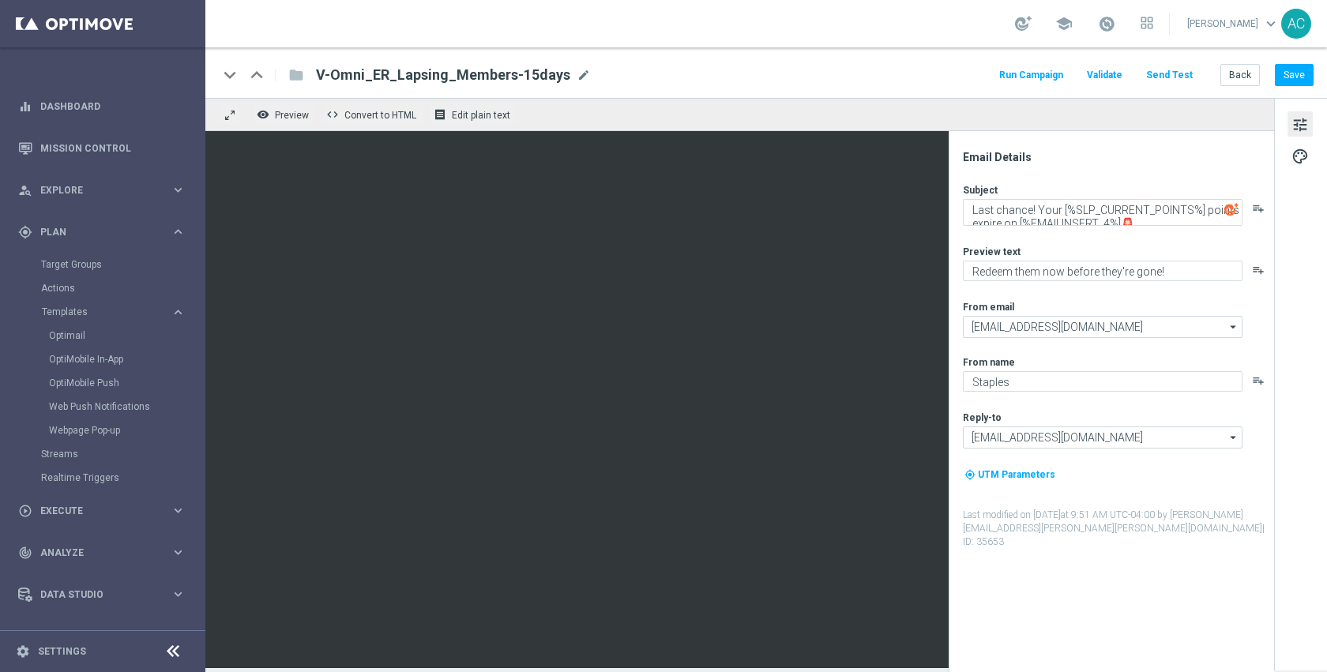
click at [1167, 77] on button "Send Test" at bounding box center [1169, 75] width 51 height 21
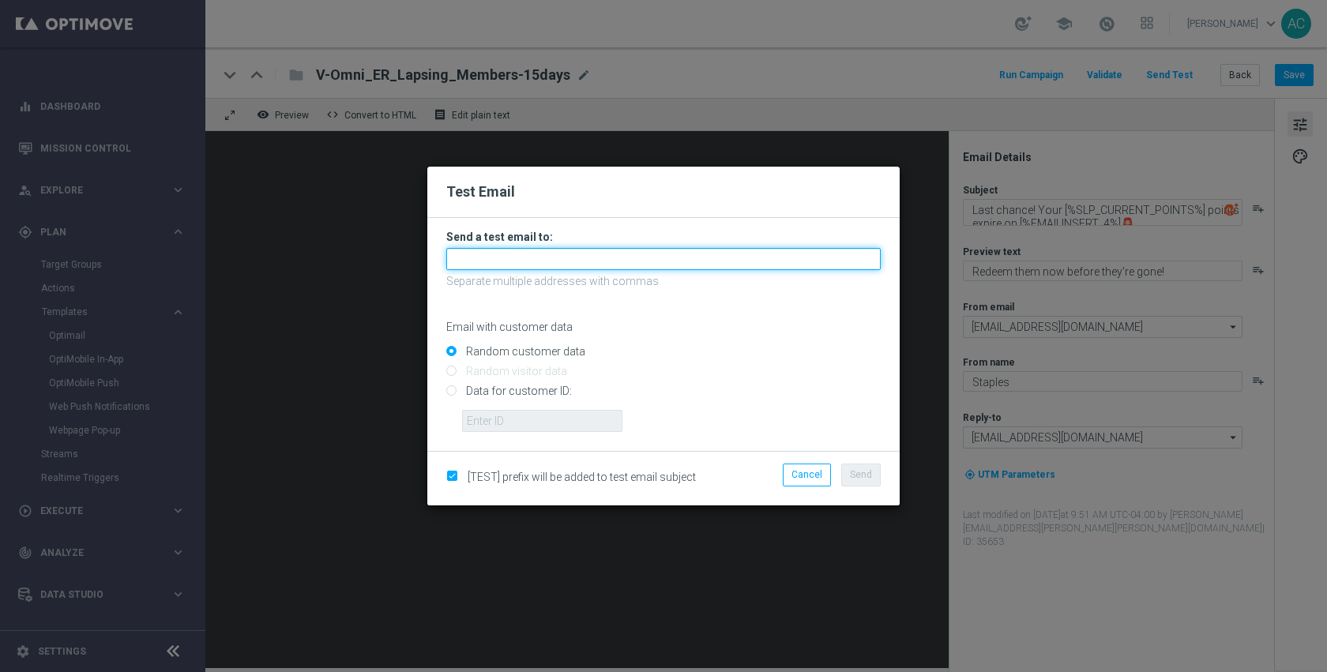
click at [492, 262] on input "text" at bounding box center [663, 259] width 435 height 22
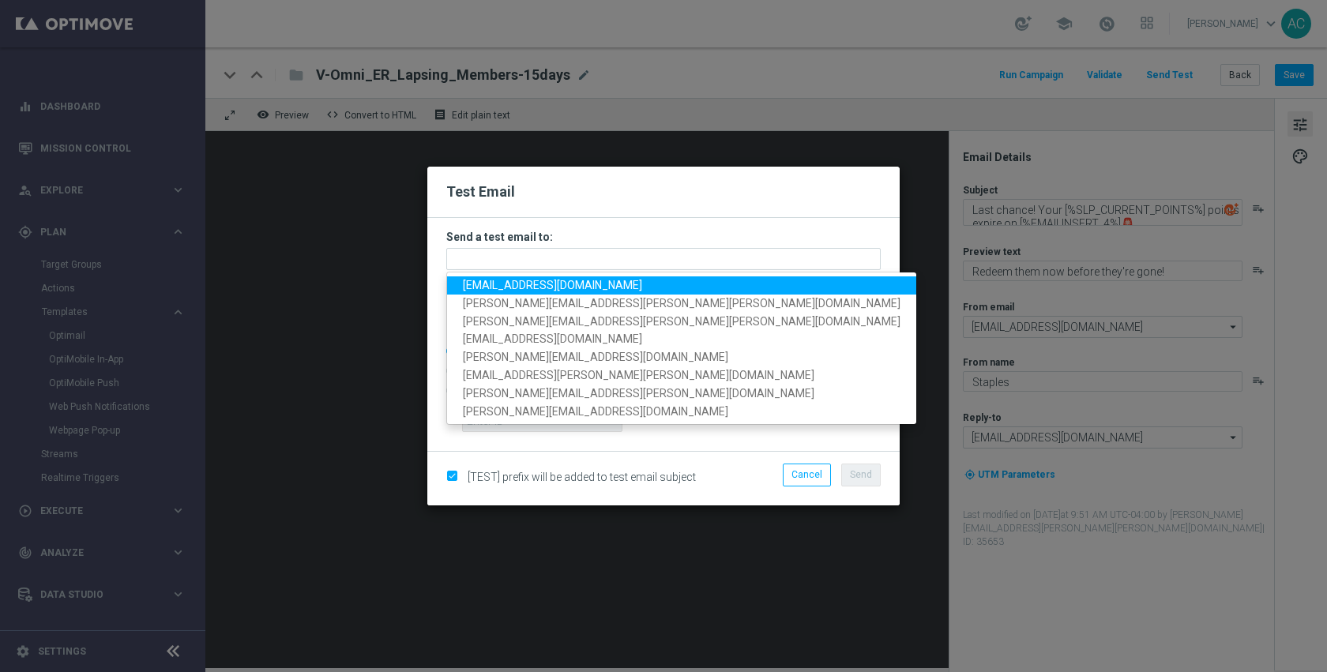
click at [502, 294] on link "[EMAIL_ADDRESS][DOMAIN_NAME]" at bounding box center [681, 286] width 469 height 18
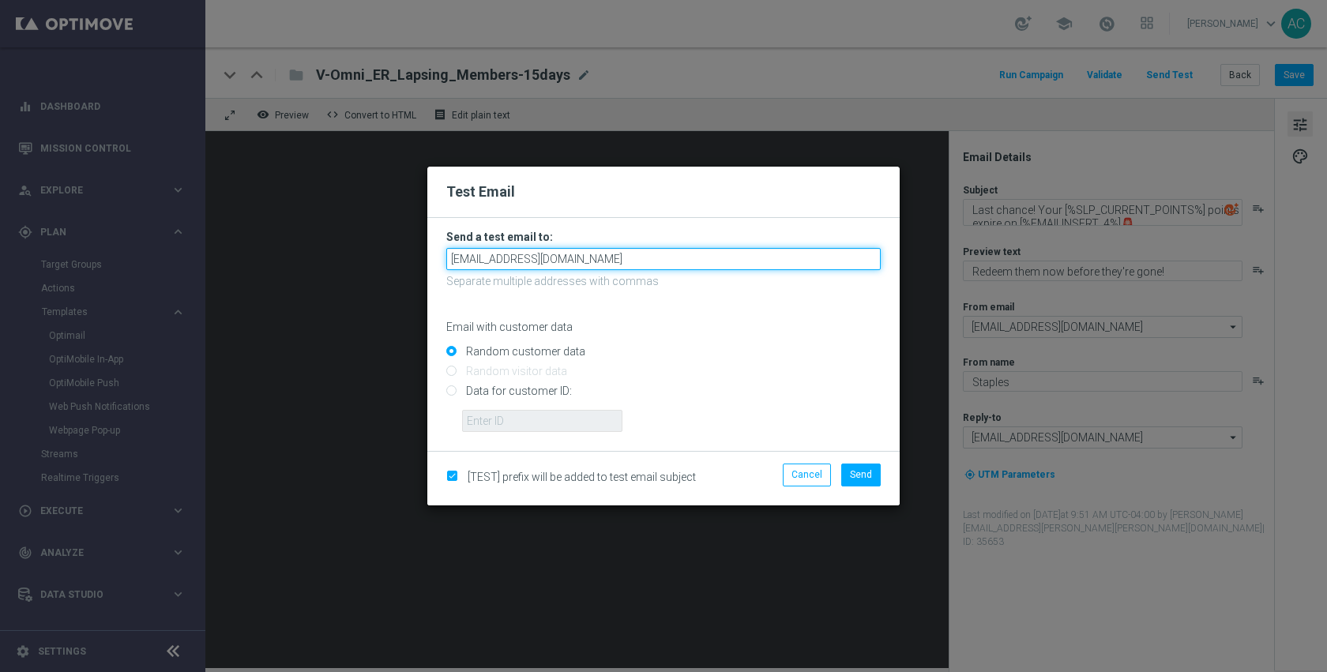
click at [646, 254] on input "[EMAIL_ADDRESS][DOMAIN_NAME]" at bounding box center [663, 259] width 435 height 22
type input "[EMAIL_ADDRESS][DOMAIN_NAME],,[DOMAIN_NAME][EMAIL_ADDRESS][DOMAIN_NAME],[PERSON…"
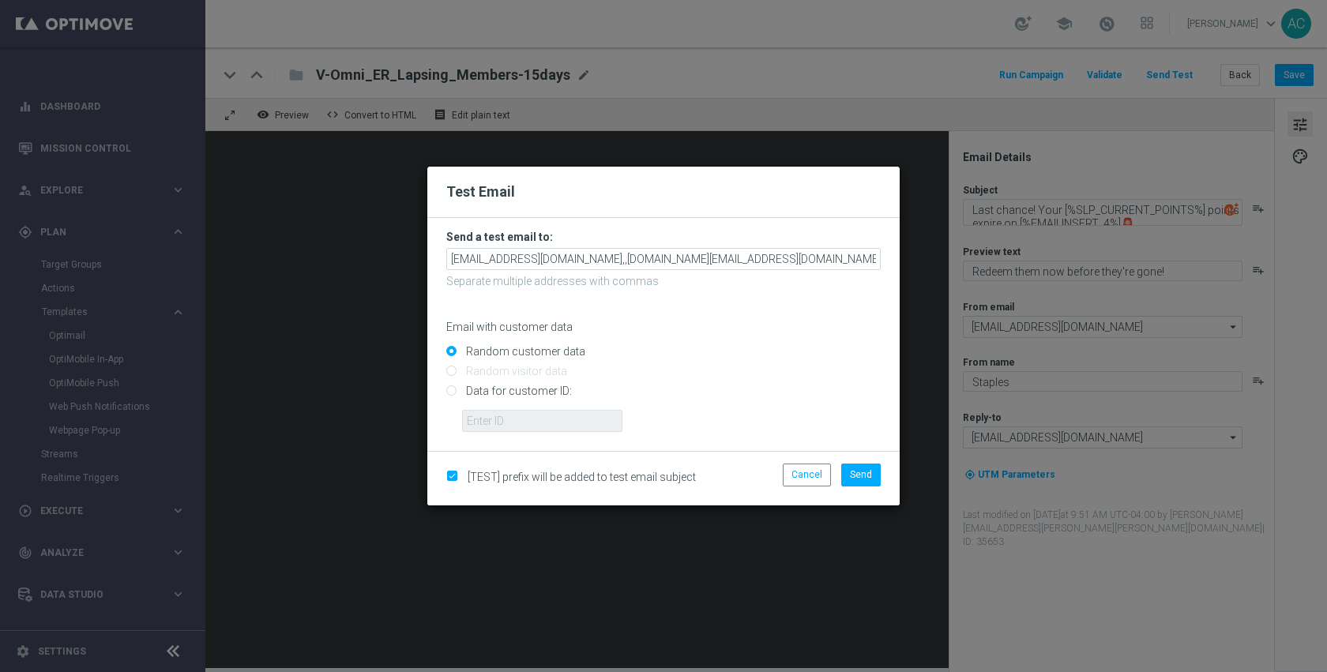
click at [465, 388] on input "Data for customer ID:" at bounding box center [663, 398] width 435 height 22
radio input "true"
click at [521, 417] on input "text" at bounding box center [542, 421] width 160 height 22
paste input "10003265911"
type input "10003265911"
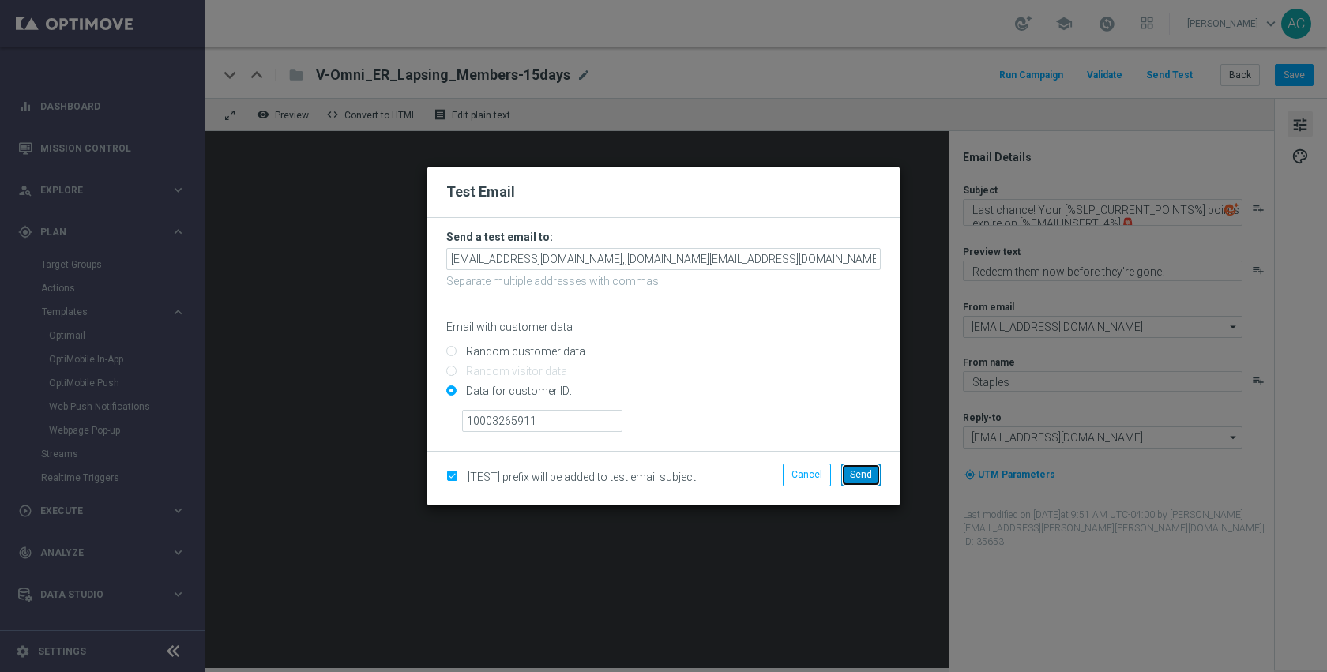
click at [875, 478] on button "Send" at bounding box center [861, 475] width 40 height 22
type input "[EMAIL_ADDRESS][DOMAIN_NAME],,[DOMAIN_NAME][EMAIL_ADDRESS][DOMAIN_NAME],[PERSON…"
